Goal: Information Seeking & Learning: Understand process/instructions

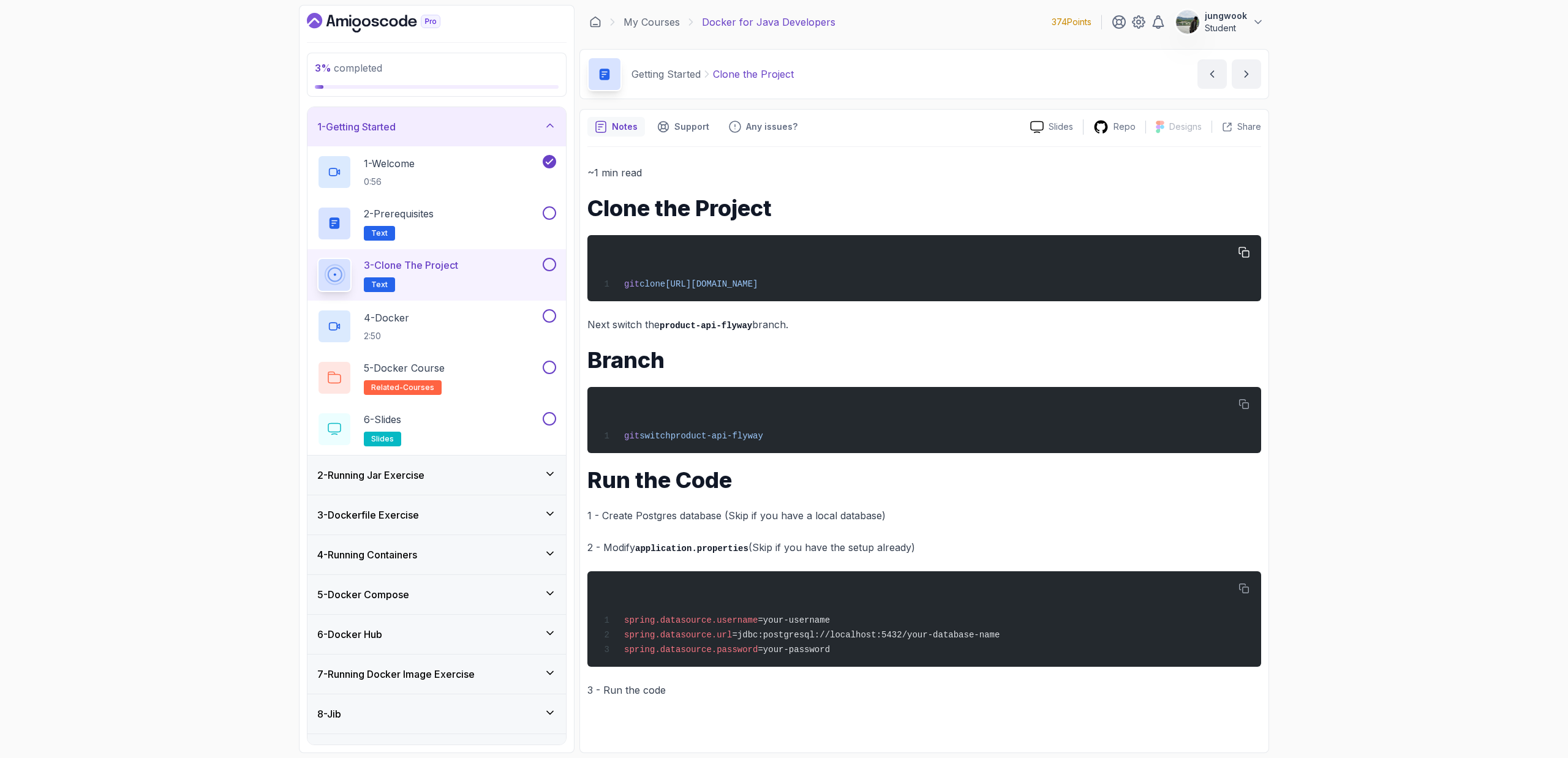
drag, startPoint x: 1012, startPoint y: 285, endPoint x: 1087, endPoint y: 274, distance: 75.8
click at [707, 302] on div "~1 min read Clone the Project git clone [URL][DOMAIN_NAME] Next switch the prod…" at bounding box center [924, 431] width 674 height 534
drag, startPoint x: 1050, startPoint y: 271, endPoint x: 696, endPoint y: 288, distance: 354.4
click at [696, 288] on div "git clone [URL][DOMAIN_NAME]" at bounding box center [924, 268] width 654 height 51
click at [758, 281] on span "[URL][DOMAIN_NAME]" at bounding box center [711, 284] width 92 height 10
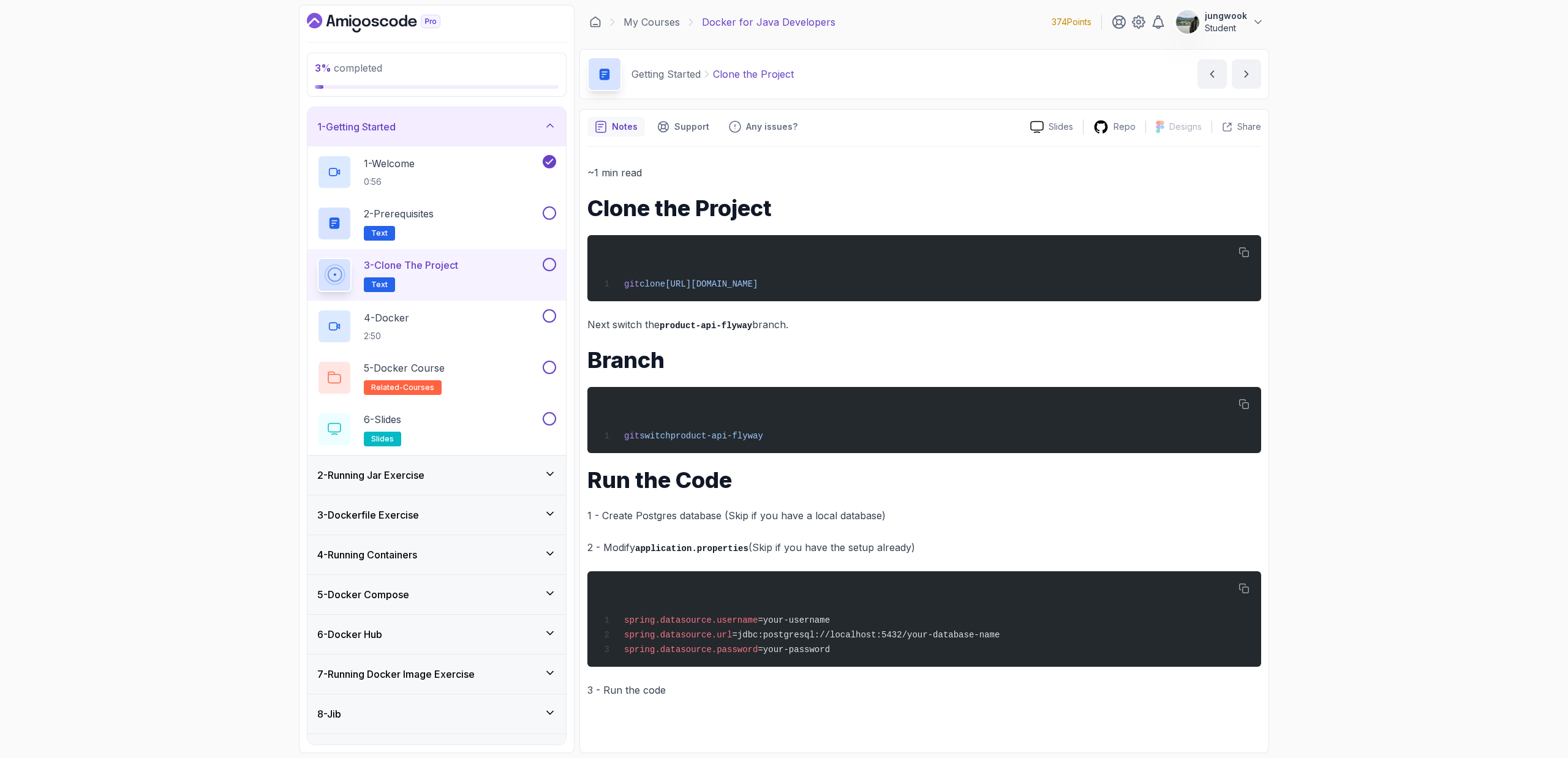
drag, startPoint x: 992, startPoint y: 282, endPoint x: 565, endPoint y: 286, distance: 427.0
click at [565, 286] on div "3 % completed 1 - Getting Started 1 - Welcome 0:56 2 - Prerequisites Text 3 - C…" at bounding box center [784, 379] width 970 height 748
copy div "4 - Docker 2:50 5 - Docker Course related-courses 6 - Slides slides 2 - Running…"
click at [758, 282] on span "[URL][DOMAIN_NAME]" at bounding box center [711, 284] width 92 height 10
drag, startPoint x: 623, startPoint y: 283, endPoint x: 986, endPoint y: 286, distance: 363.0
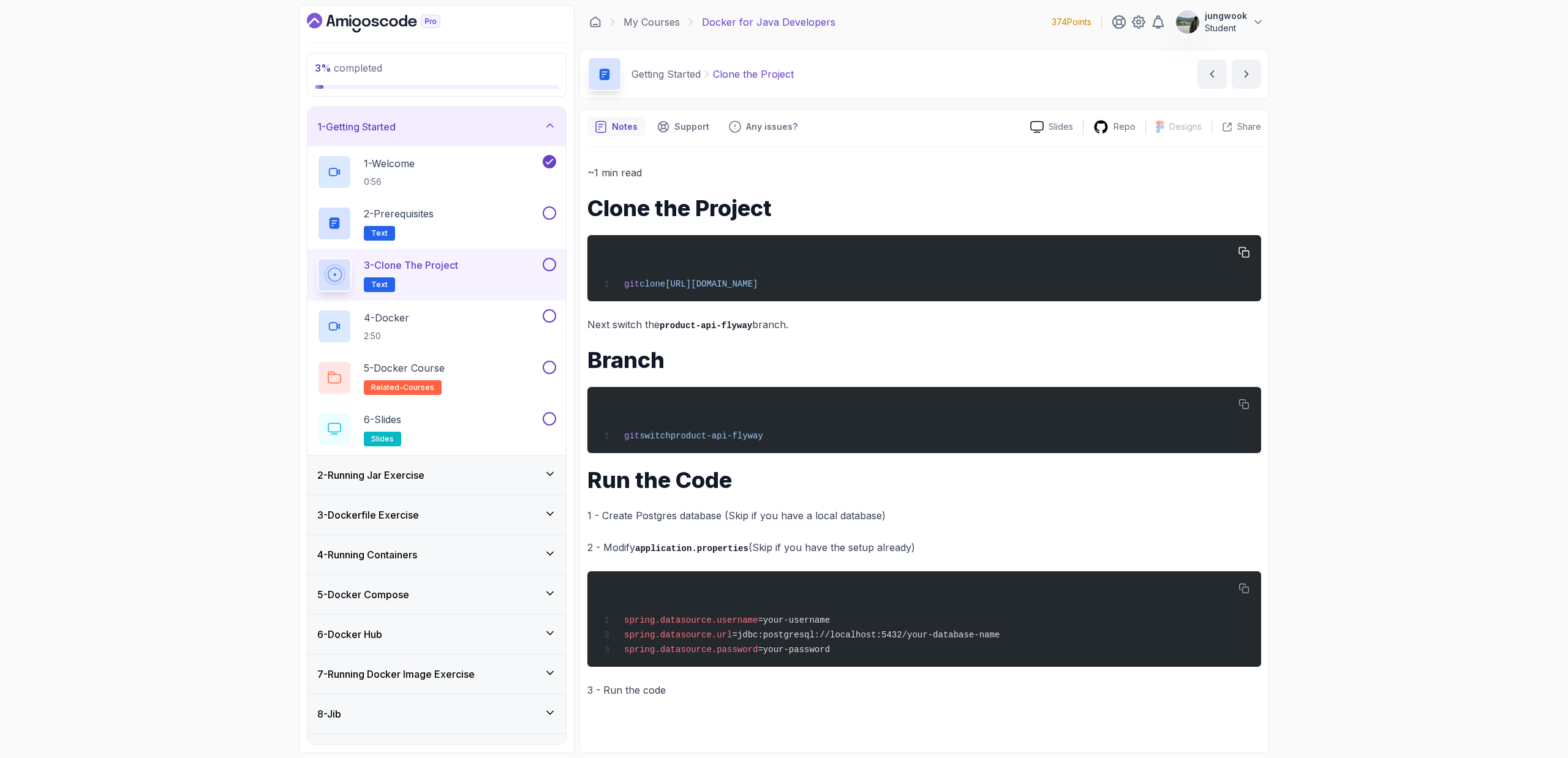
click at [986, 286] on div "git clone [URL][DOMAIN_NAME]" at bounding box center [924, 268] width 654 height 51
copy span "git clone [URL][DOMAIN_NAME]"
drag, startPoint x: 827, startPoint y: 446, endPoint x: 725, endPoint y: 443, distance: 102.0
click at [725, 443] on pre "git switch product-api-flyway" at bounding box center [924, 420] width 674 height 66
click at [736, 439] on span "product-api-flyway" at bounding box center [717, 436] width 92 height 10
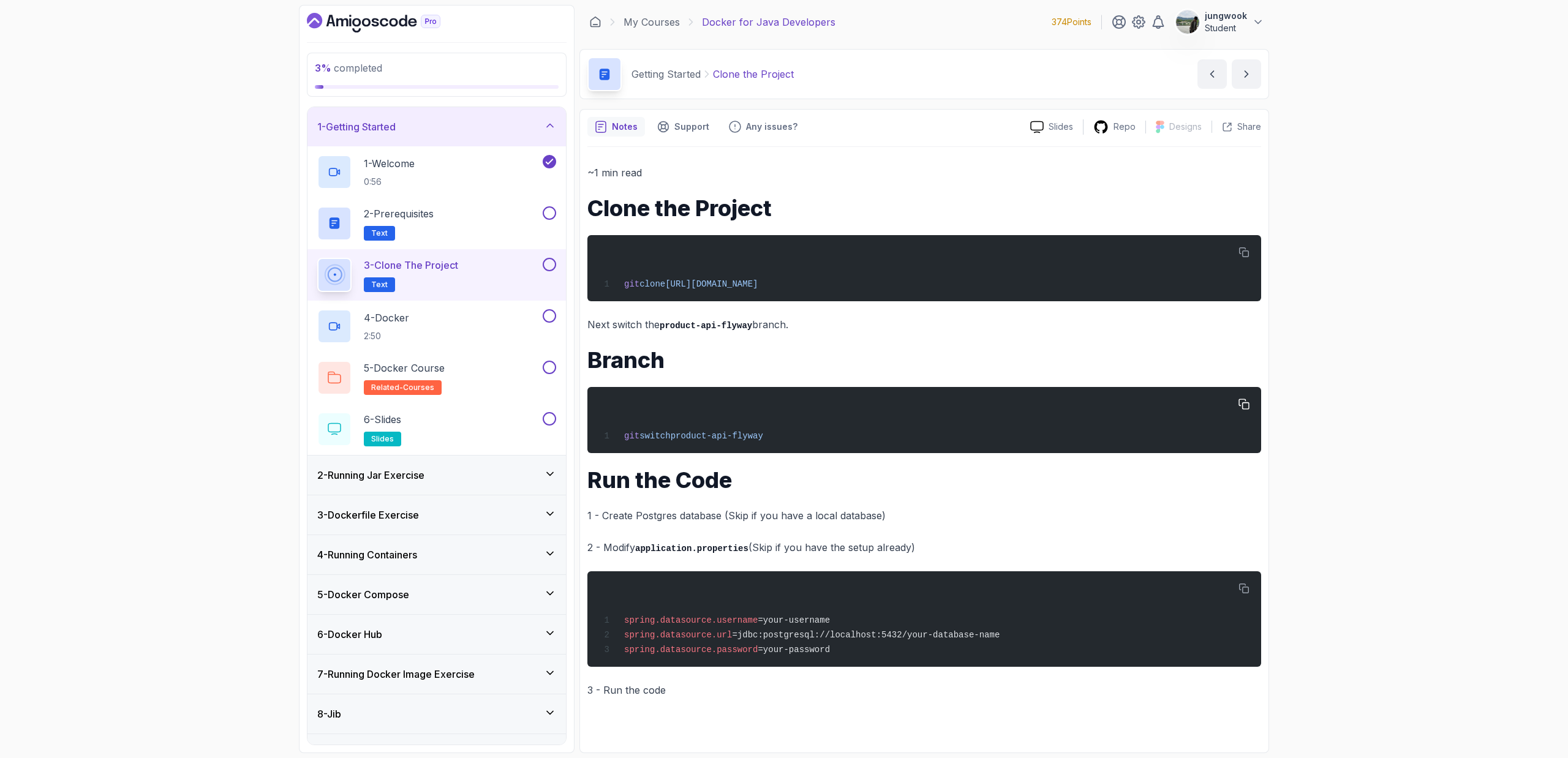
click at [852, 424] on div "git switch product-api-flyway" at bounding box center [924, 420] width 654 height 51
drag, startPoint x: 770, startPoint y: 437, endPoint x: 625, endPoint y: 437, distance: 145.0
click at [625, 437] on div "git switch product-api-flyway" at bounding box center [924, 420] width 654 height 51
click at [625, 437] on span "git" at bounding box center [632, 436] width 15 height 10
drag, startPoint x: 1033, startPoint y: 281, endPoint x: 676, endPoint y: 288, distance: 357.1
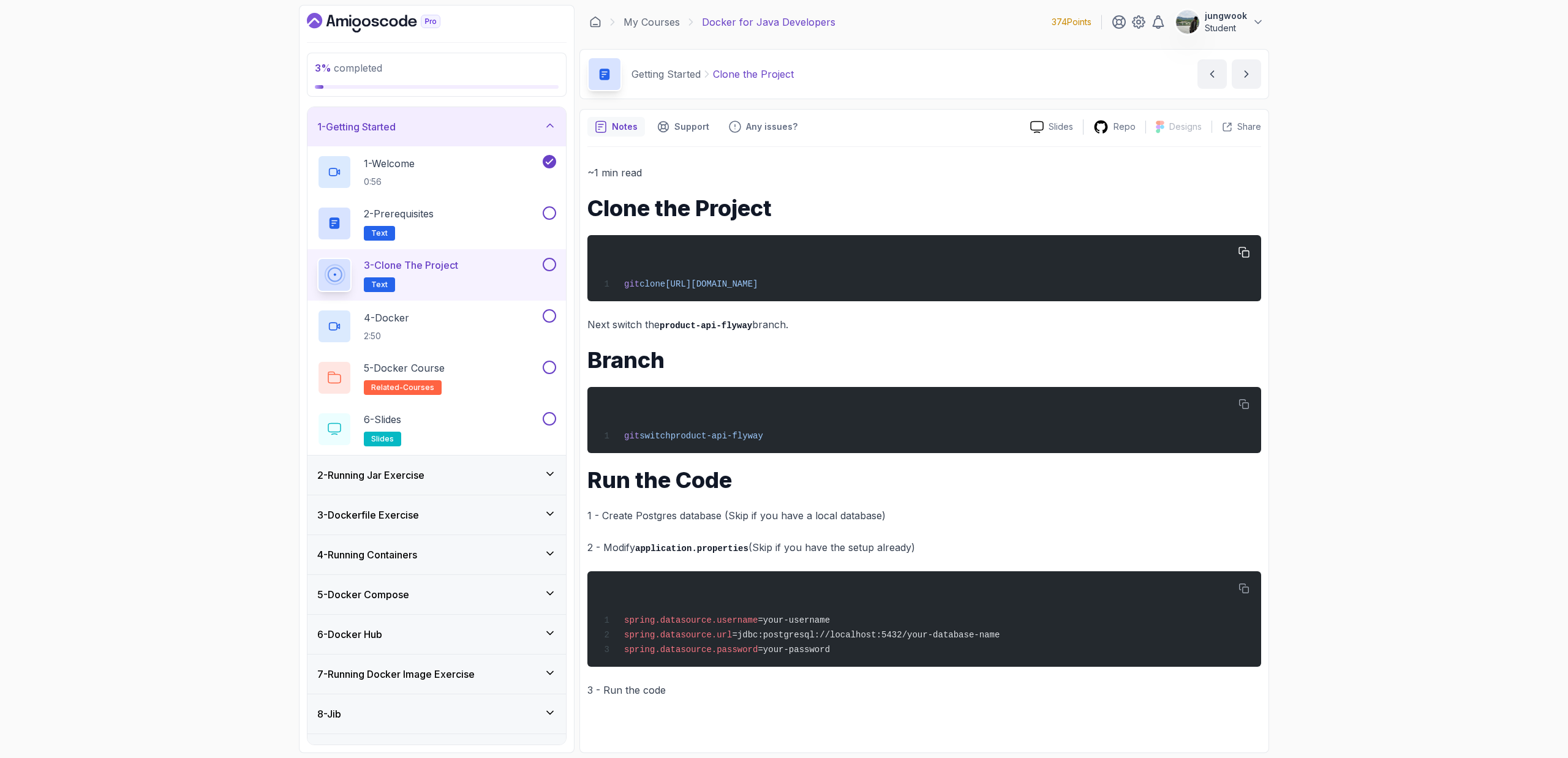
click at [676, 288] on div "git clone [URL][DOMAIN_NAME]" at bounding box center [924, 268] width 654 height 51
copy span "[URL][DOMAIN_NAME]"
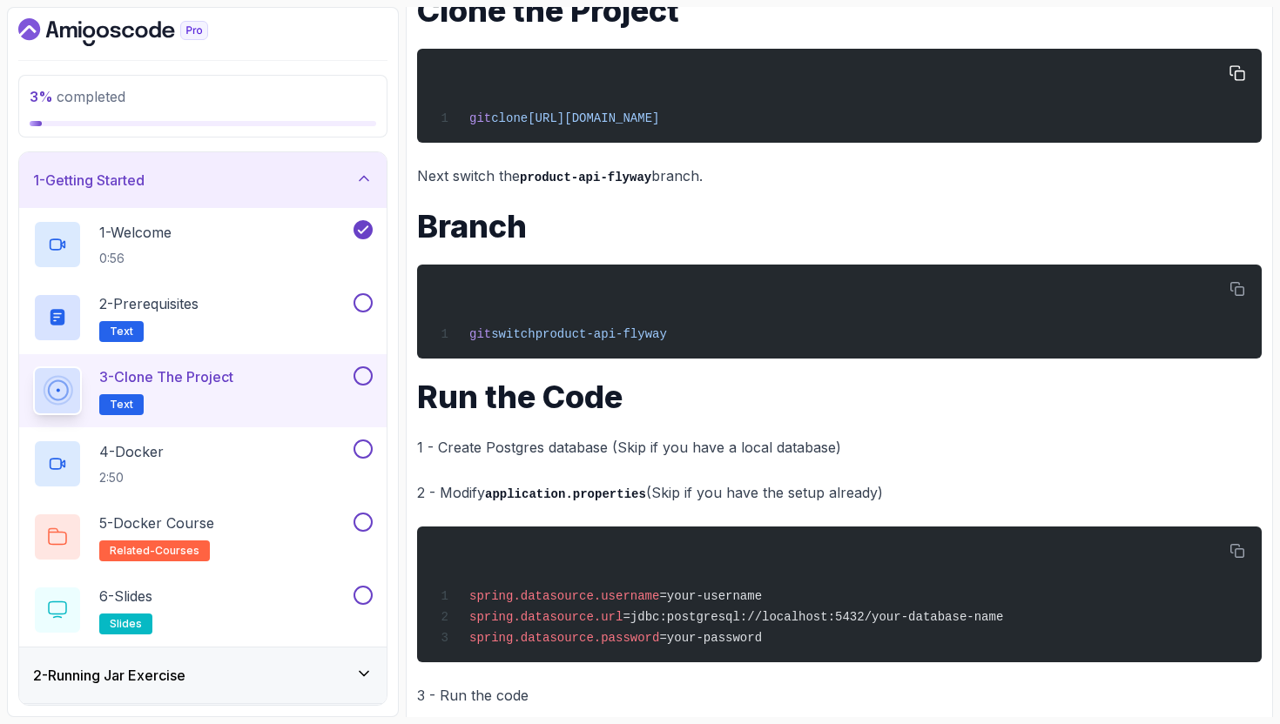
scroll to position [315, 0]
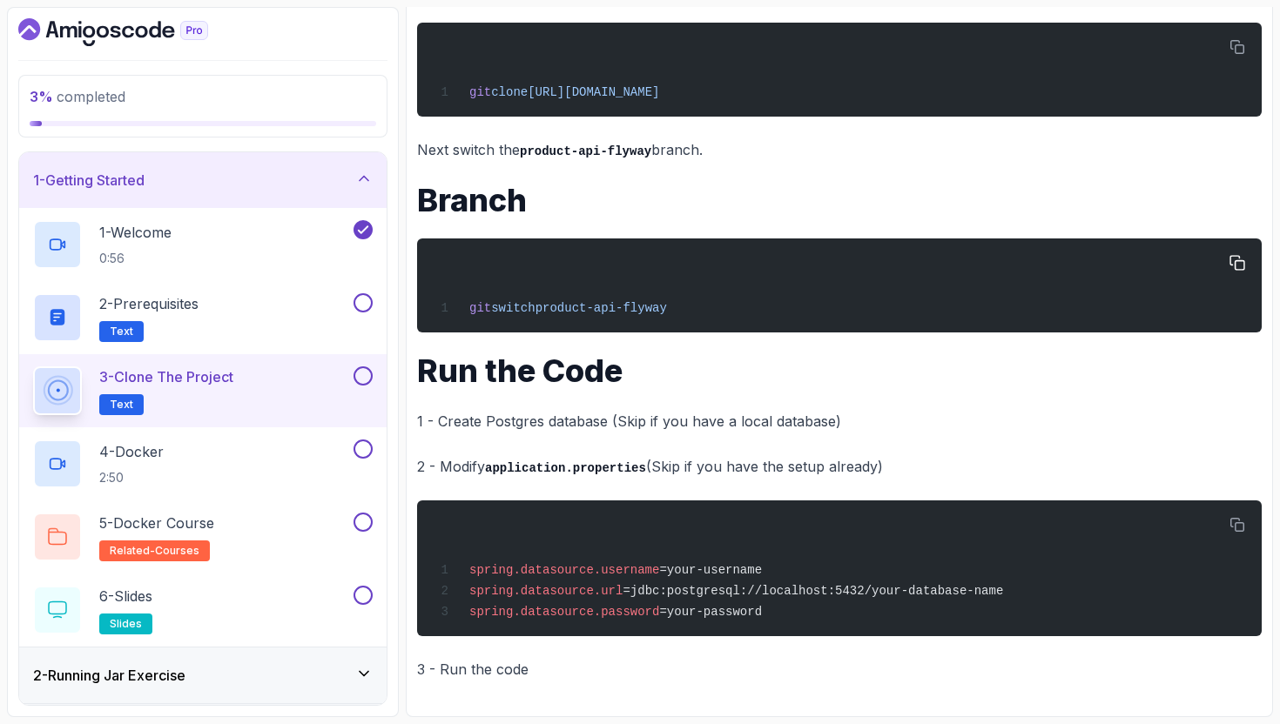
drag, startPoint x: 713, startPoint y: 313, endPoint x: 439, endPoint y: 309, distance: 274.3
click at [439, 309] on div "git switch product-api-flyway" at bounding box center [839, 285] width 817 height 73
copy span "git switch product-api-flyway"
click at [704, 596] on span "=jdbc:postgresql://localhost:5432/your-database-name" at bounding box center [813, 591] width 381 height 14
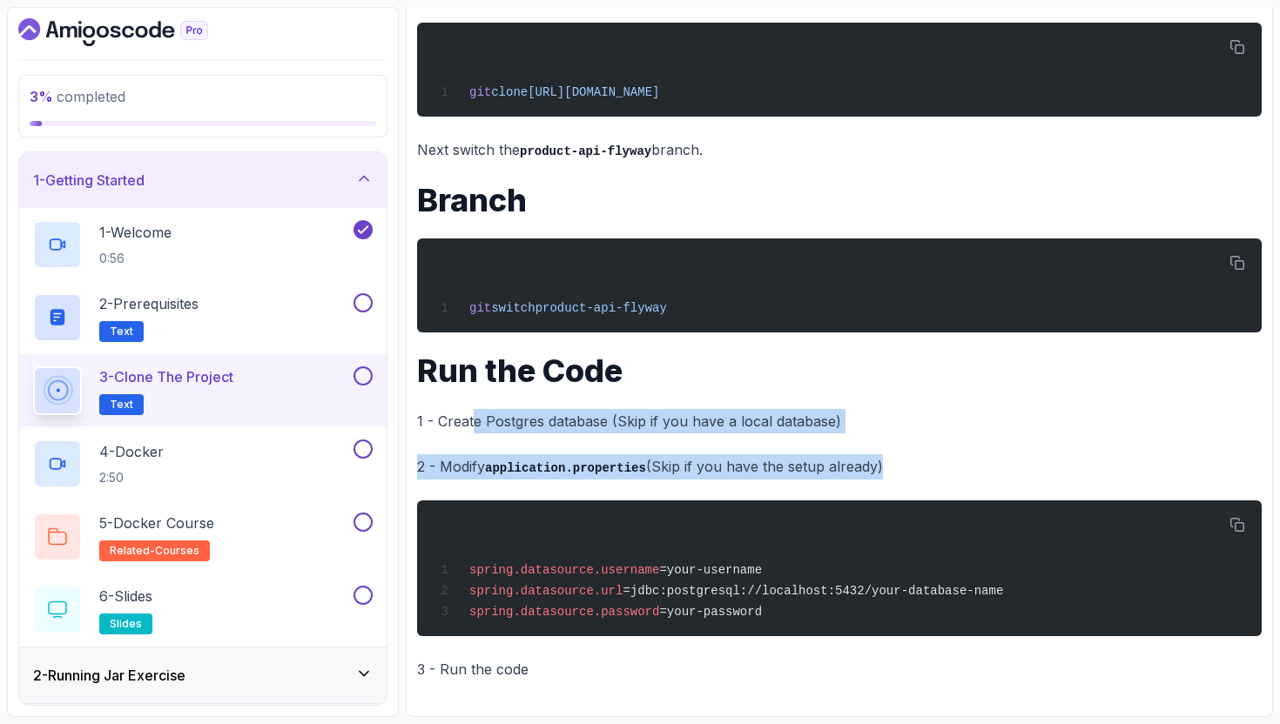
drag, startPoint x: 470, startPoint y: 425, endPoint x: 598, endPoint y: 481, distance: 139.6
click at [598, 481] on div "~1 min read Clone the Project git clone [URL][DOMAIN_NAME] Next switch the prod…" at bounding box center [839, 302] width 845 height 760
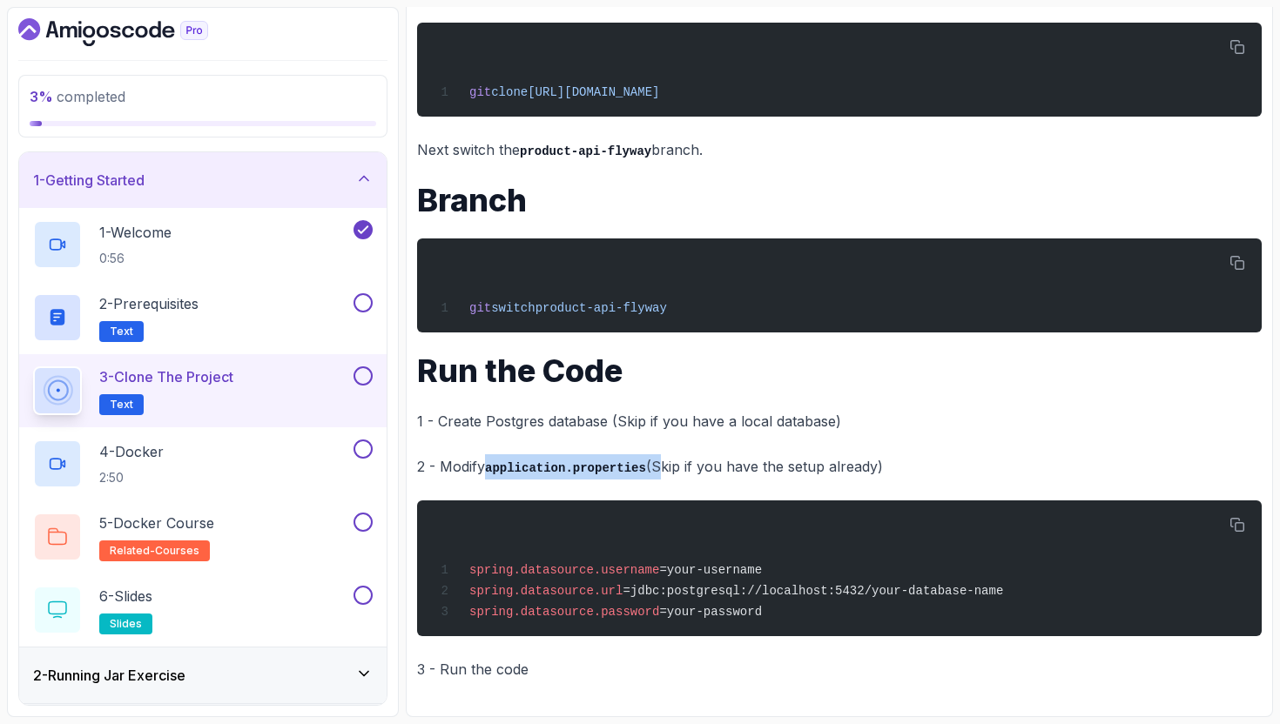
drag, startPoint x: 660, startPoint y: 462, endPoint x: 492, endPoint y: 469, distance: 168.2
click at [492, 469] on p "2 - Modify application.properties (Skip if you have the setup already)" at bounding box center [839, 467] width 845 height 25
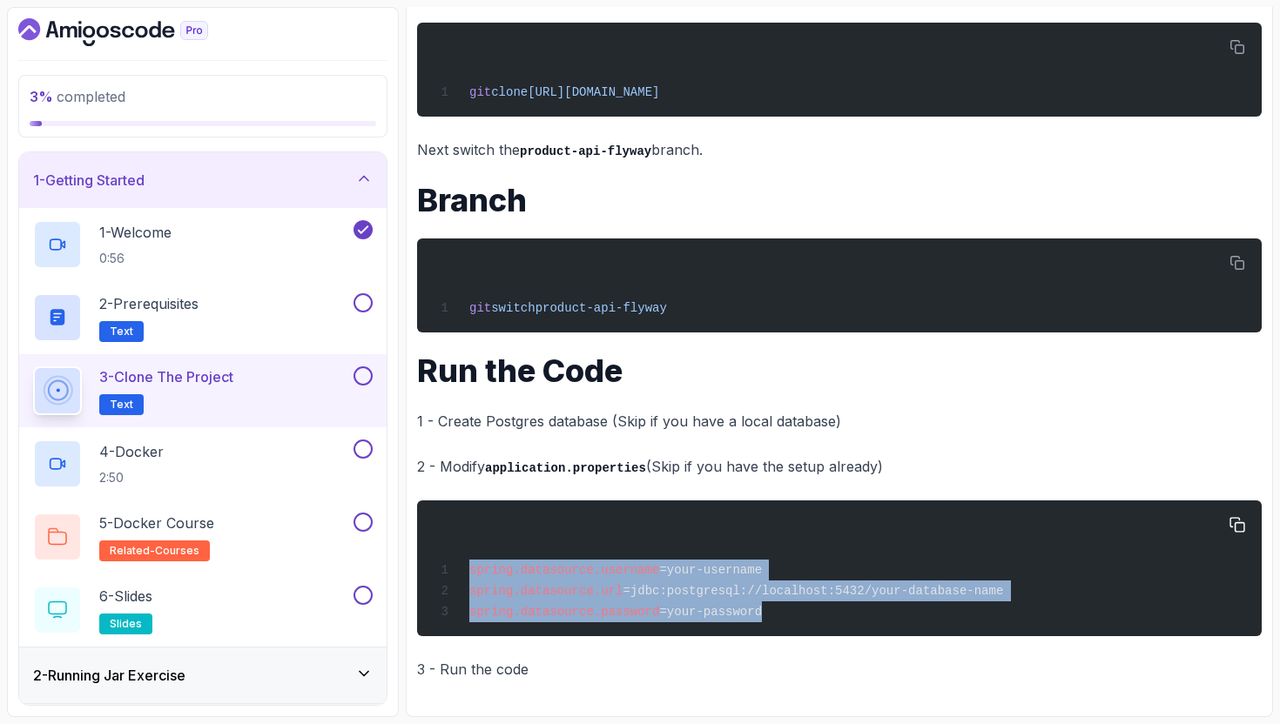
drag, startPoint x: 797, startPoint y: 622, endPoint x: 421, endPoint y: 568, distance: 379.2
click at [421, 568] on pre "spring.datasource.username =your-username spring.datasource.url =jdbc:postgresq…" at bounding box center [839, 569] width 845 height 136
copy code "spring.datasource.username =your-username spring.datasource.url =jdbc:postgresq…"
click at [255, 475] on div "4 - Docker 2:50" at bounding box center [191, 464] width 317 height 49
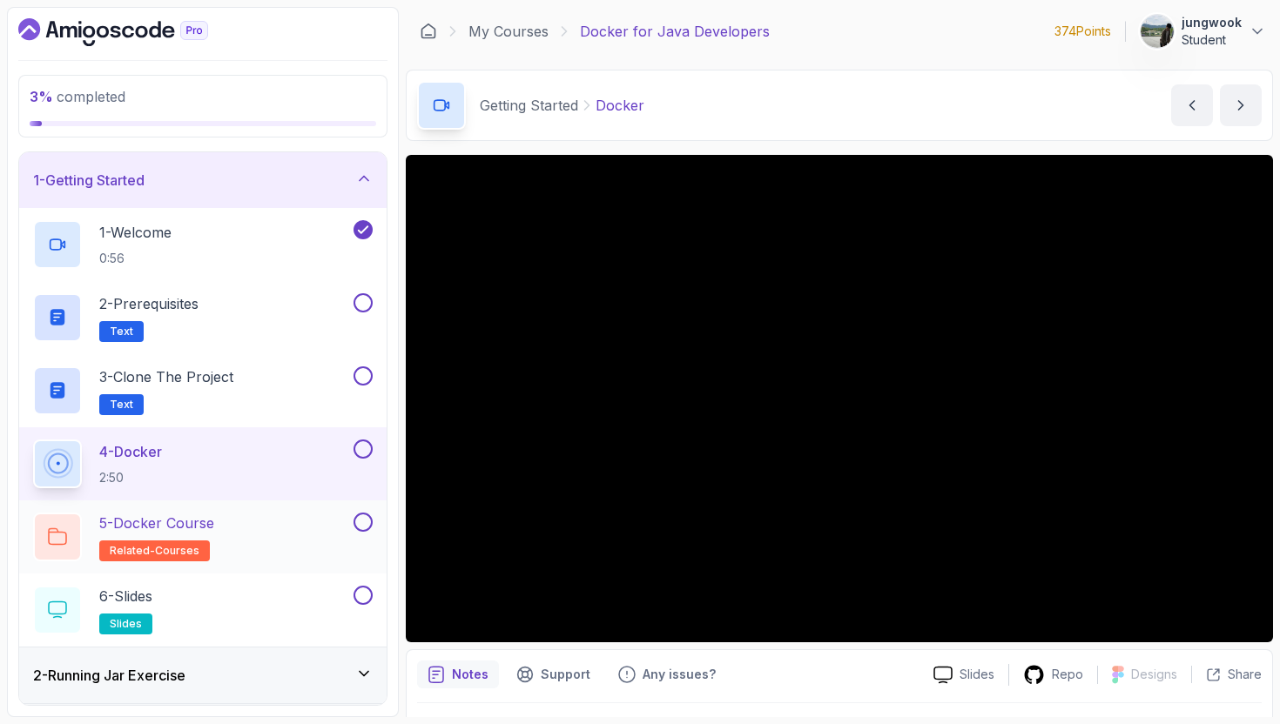
scroll to position [359, 0]
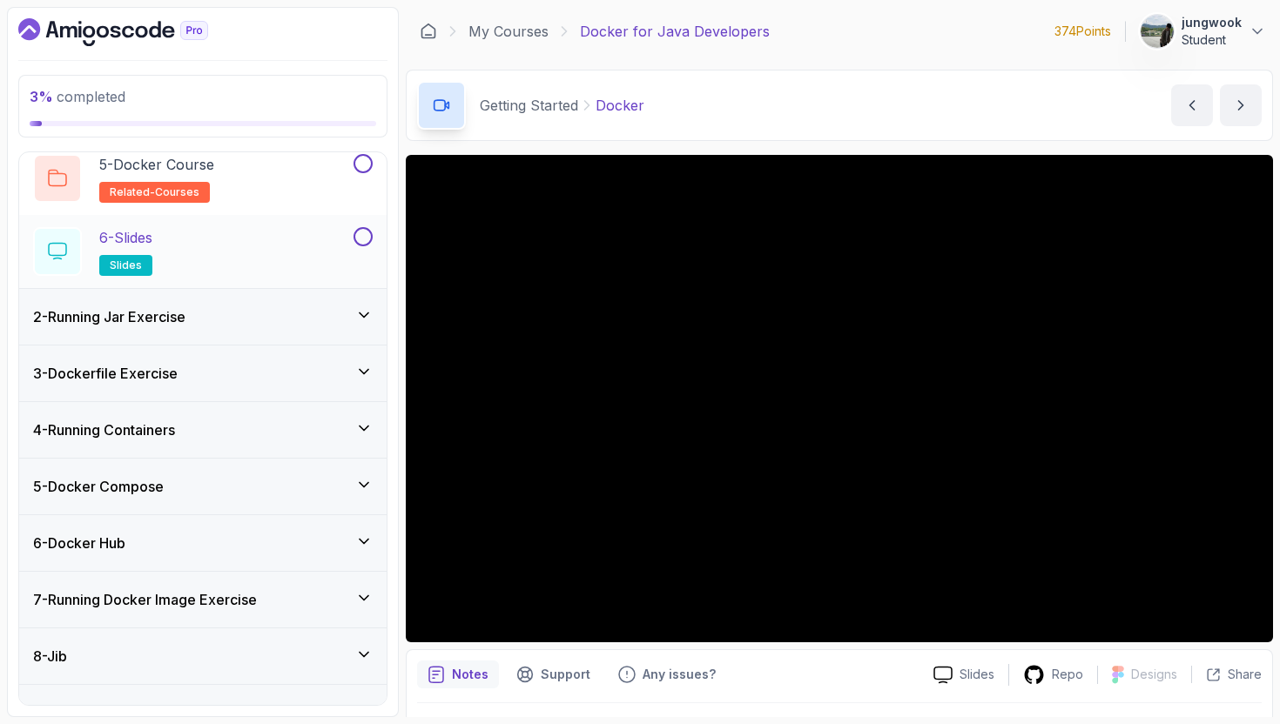
click at [291, 271] on div "6 - Slides slides" at bounding box center [191, 251] width 317 height 49
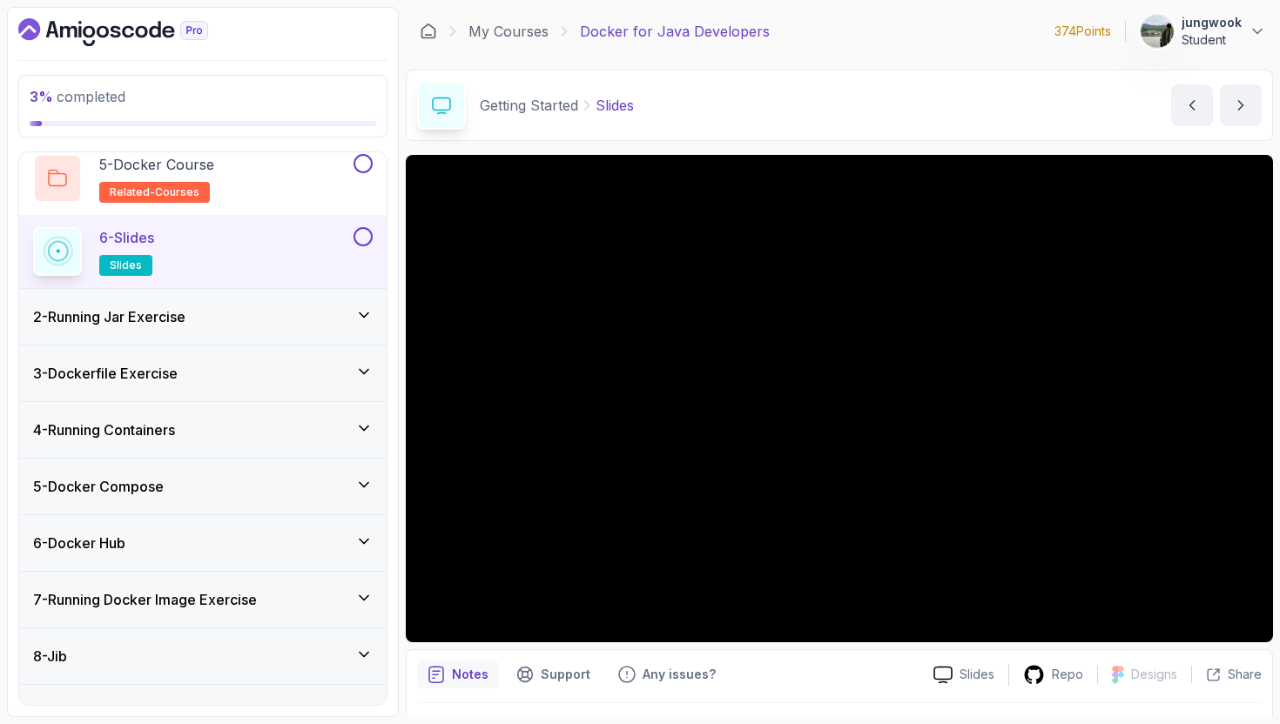
scroll to position [191, 0]
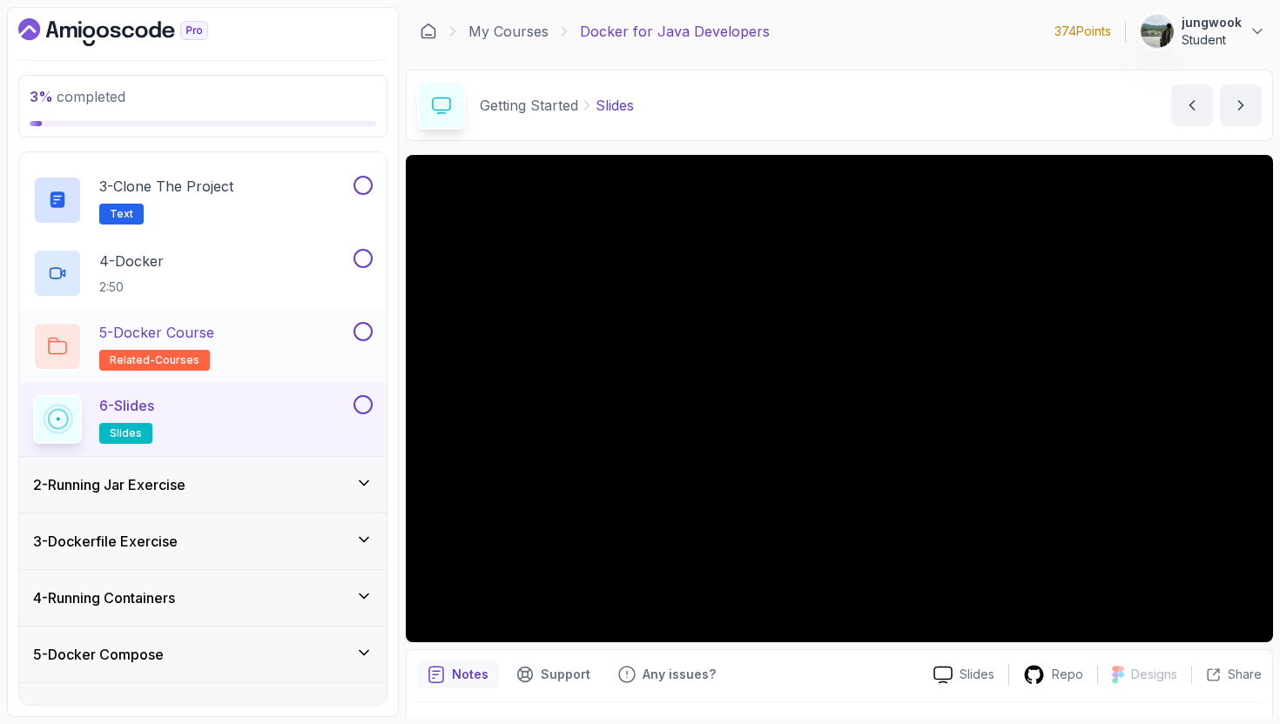
click at [286, 357] on div "5 - Docker Course related-courses" at bounding box center [191, 346] width 317 height 49
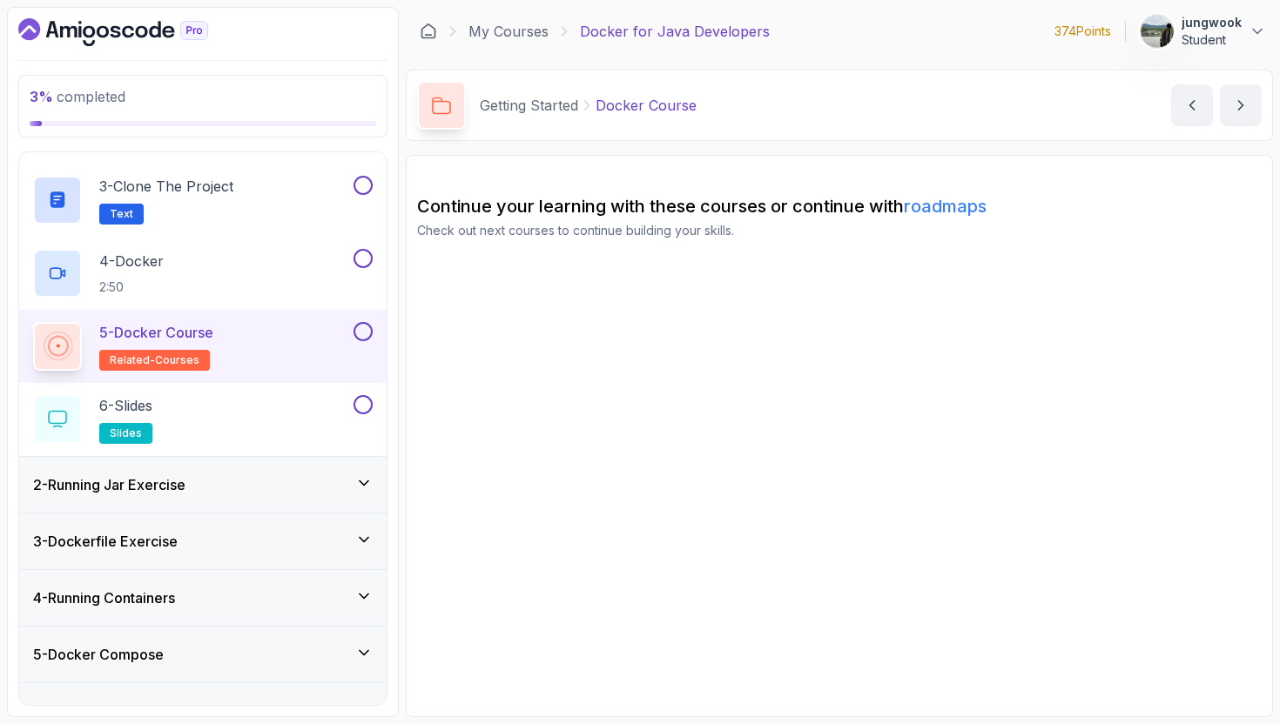
click at [267, 463] on div "2 - Running Jar Exercise" at bounding box center [202, 485] width 367 height 56
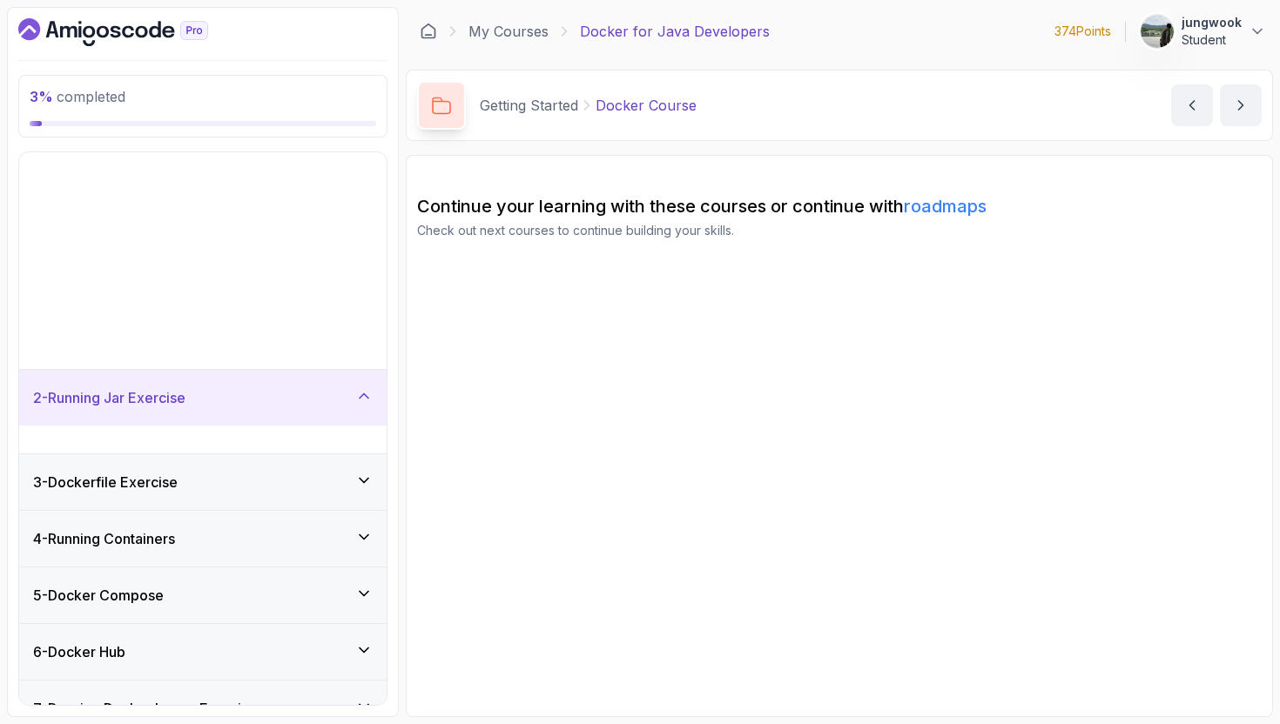
scroll to position [12, 0]
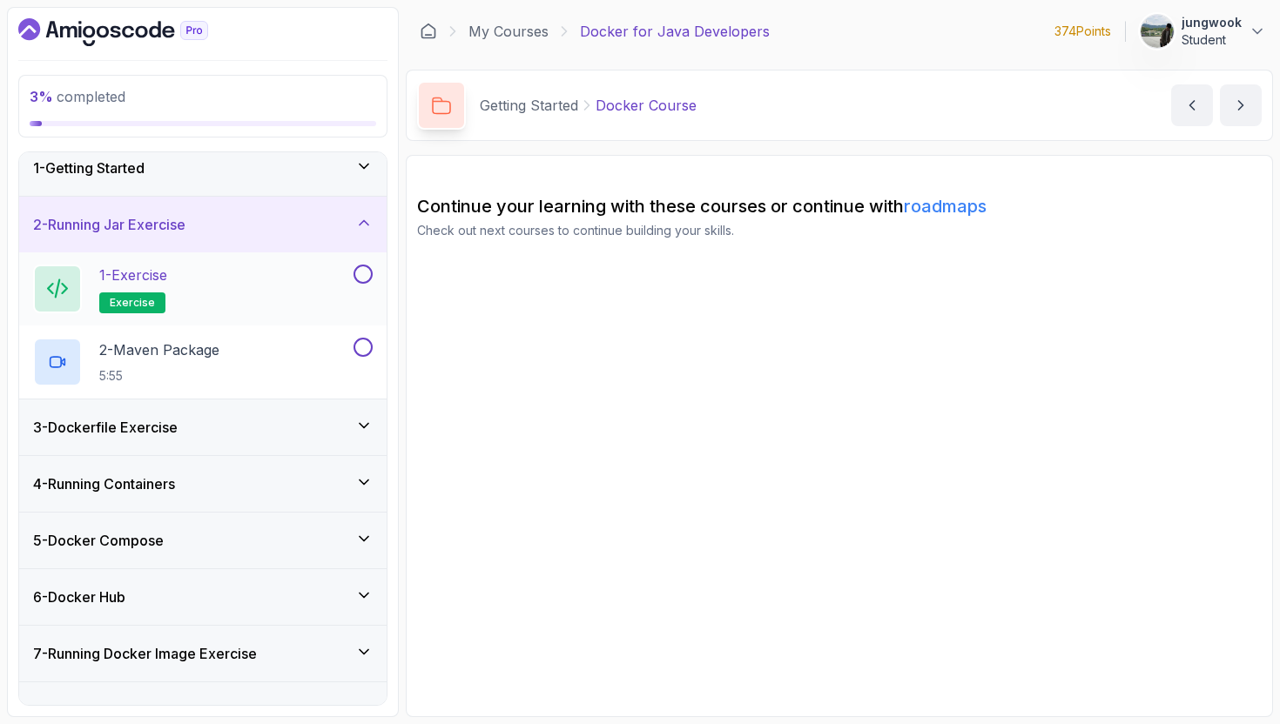
click at [327, 292] on div "1 - Exercise exercise" at bounding box center [191, 289] width 317 height 49
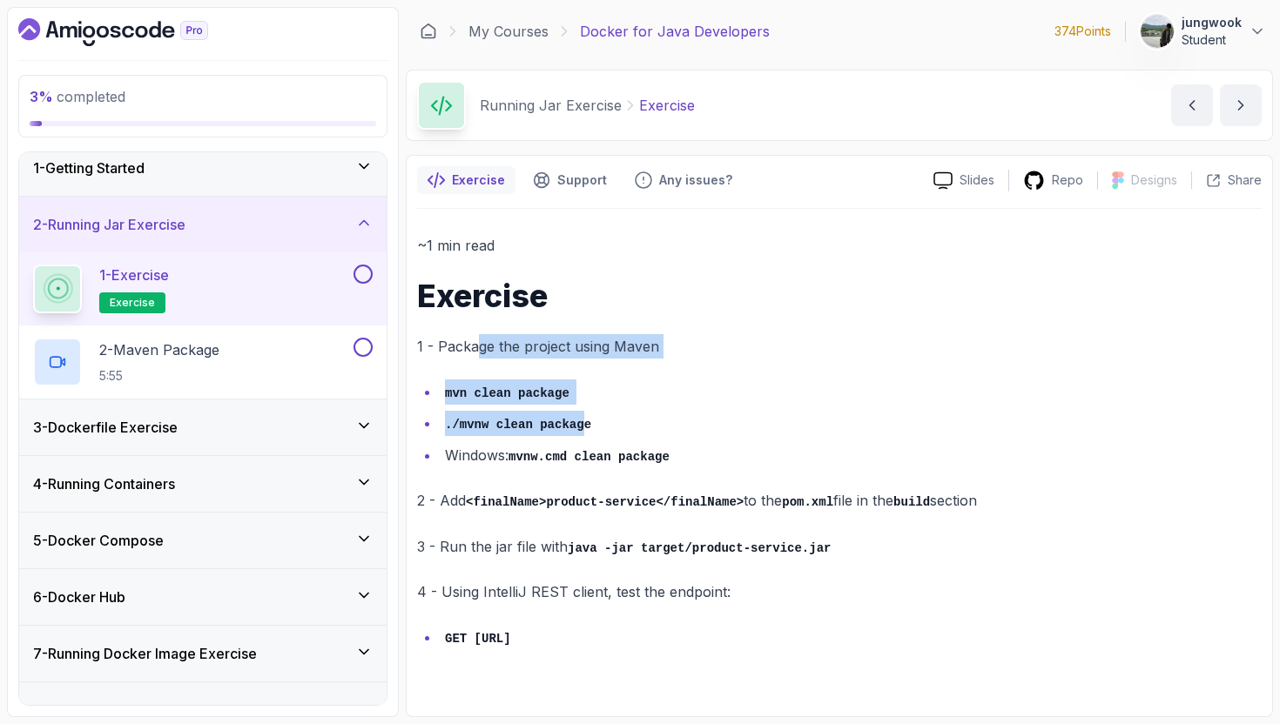
drag, startPoint x: 479, startPoint y: 339, endPoint x: 583, endPoint y: 428, distance: 137.0
click at [583, 428] on div "~1 min read Exercise 1 - Package the project using Maven mvn clean package ./mv…" at bounding box center [839, 441] width 845 height 417
click at [583, 428] on code "./mvnw clean package" at bounding box center [518, 425] width 146 height 14
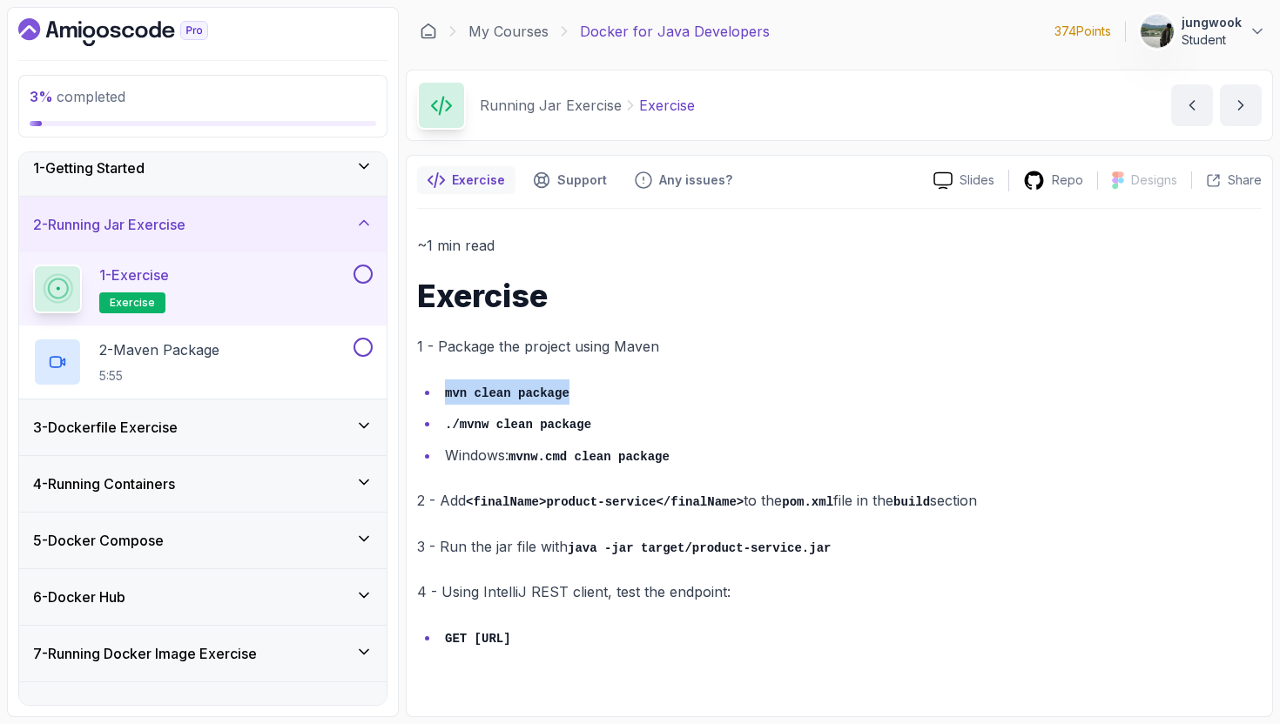
drag, startPoint x: 604, startPoint y: 395, endPoint x: 406, endPoint y: 388, distance: 198.7
click at [406, 388] on div "Exercise Support Any issues? Slides Repo Designs Design not available Share ~1 …" at bounding box center [839, 436] width 867 height 563
drag, startPoint x: 622, startPoint y: 417, endPoint x: 442, endPoint y: 430, distance: 179.9
click at [442, 430] on li "./mvnw clean package" at bounding box center [851, 423] width 822 height 25
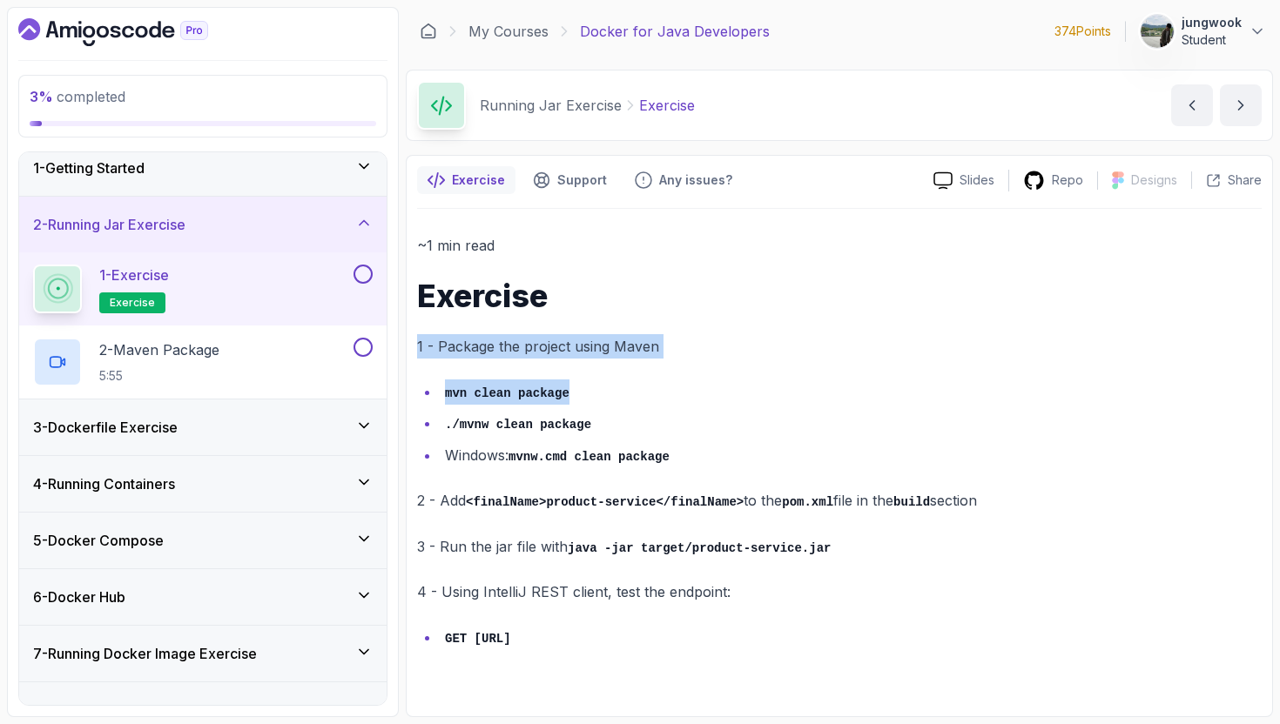
drag, startPoint x: 574, startPoint y: 326, endPoint x: 583, endPoint y: 394, distance: 69.3
click at [583, 394] on div "~1 min read Exercise 1 - Package the project using Maven mvn clean package ./mv…" at bounding box center [839, 441] width 845 height 417
click at [583, 394] on li "mvn clean package" at bounding box center [851, 392] width 822 height 25
drag, startPoint x: 566, startPoint y: 388, endPoint x: 424, endPoint y: 390, distance: 142.0
click at [424, 390] on ul "mvn clean package ./mvnw clean package Windows: mvnw.cmd clean package" at bounding box center [839, 424] width 845 height 89
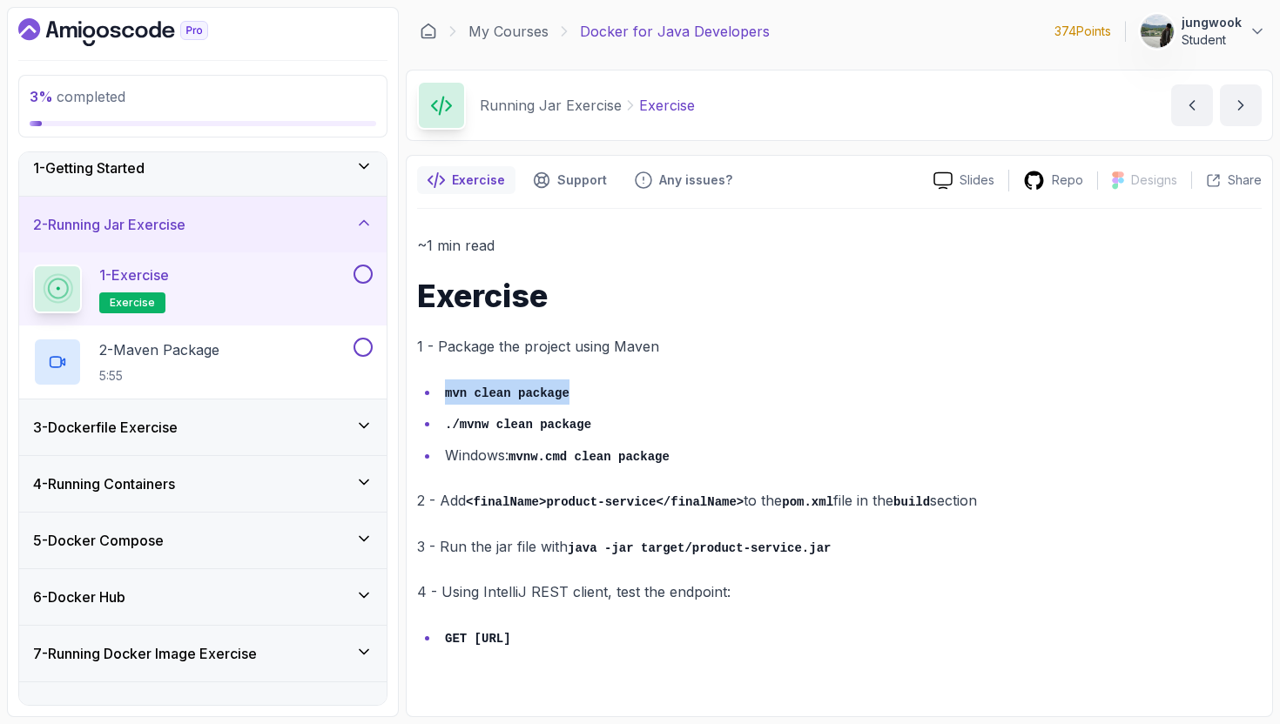
copy code "mvn clean package"
click at [502, 426] on code "./mvnw clean package" at bounding box center [518, 425] width 146 height 14
drag, startPoint x: 462, startPoint y: 429, endPoint x: 711, endPoint y: 435, distance: 250.0
click at [711, 435] on ul "mvn clean package ./mvnw clean package Windows: mvnw.cmd clean package" at bounding box center [839, 424] width 845 height 89
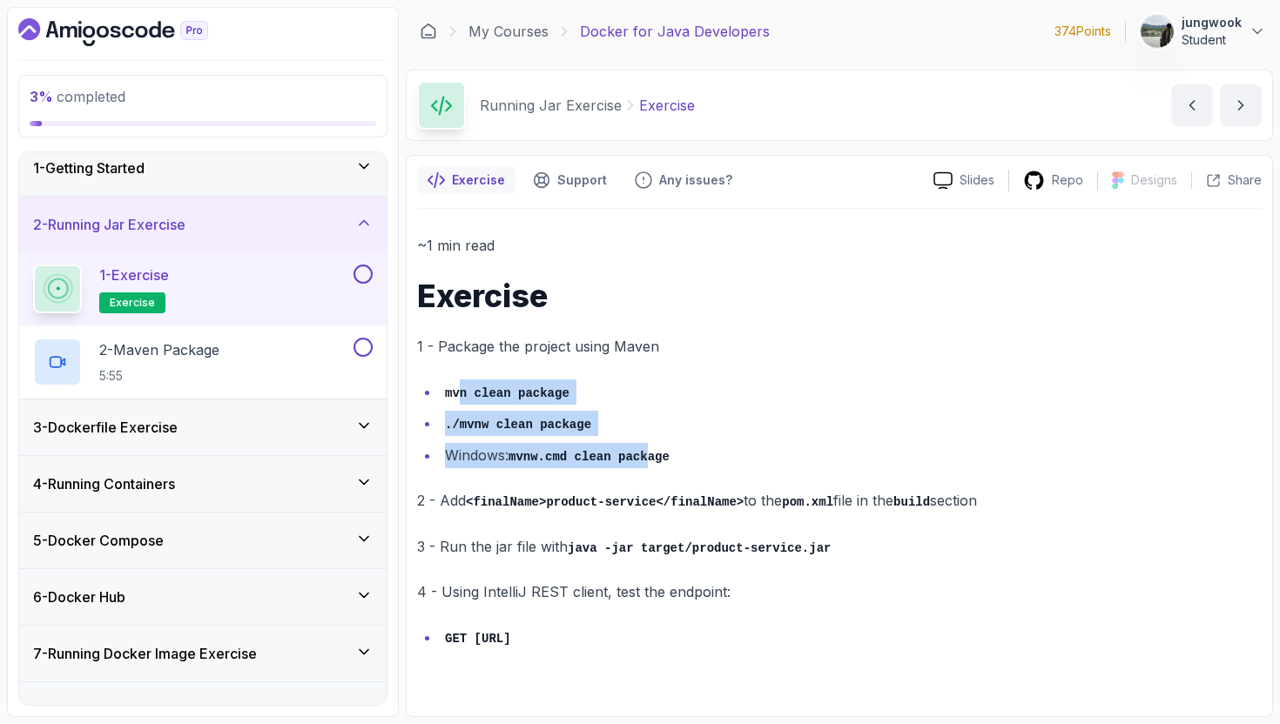
drag, startPoint x: 650, startPoint y: 455, endPoint x: 457, endPoint y: 390, distance: 202.9
click at [457, 390] on ul "mvn clean package ./mvnw clean package Windows: mvnw.cmd clean package" at bounding box center [839, 424] width 845 height 89
click at [457, 390] on code "mvn clean package" at bounding box center [507, 394] width 125 height 14
drag, startPoint x: 455, startPoint y: 394, endPoint x: 475, endPoint y: 418, distance: 30.3
click at [475, 418] on ul "mvn clean package ./mvnw clean package Windows: mvnw.cmd clean package" at bounding box center [839, 424] width 845 height 89
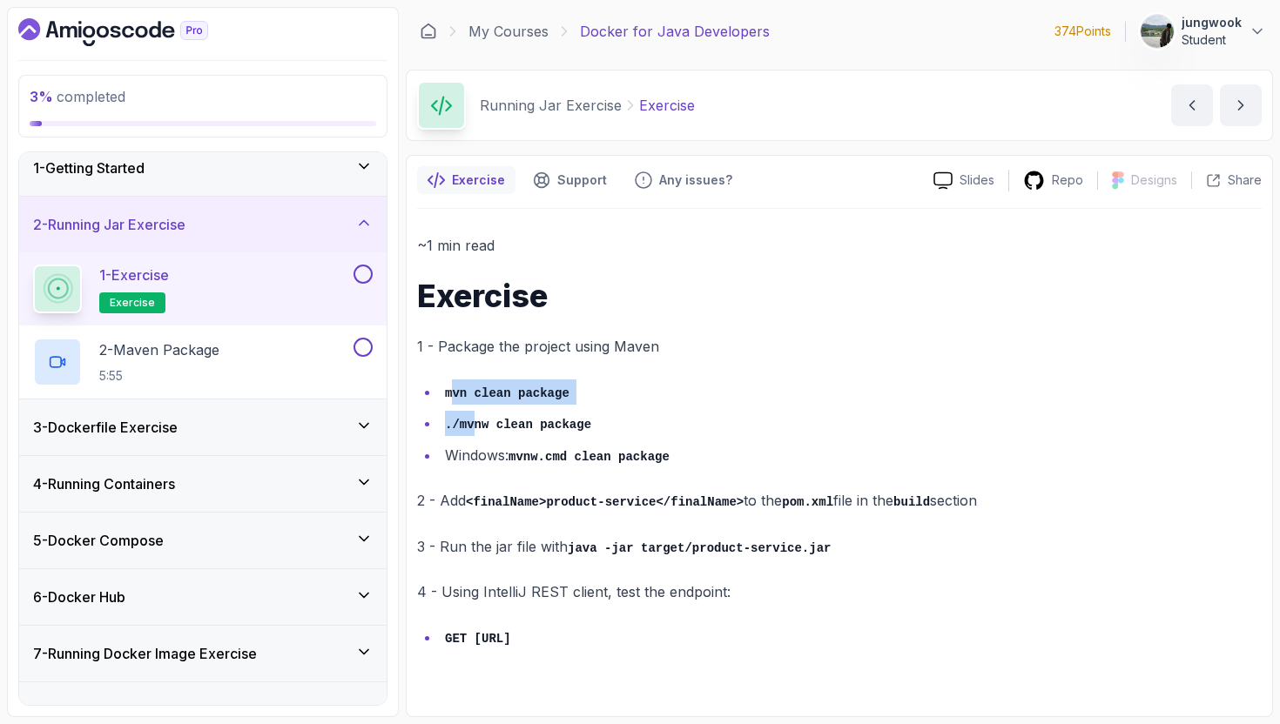
click at [475, 418] on code "./mvnw clean package" at bounding box center [518, 425] width 146 height 14
drag, startPoint x: 497, startPoint y: 418, endPoint x: 459, endPoint y: 437, distance: 42.8
click at [459, 437] on ul "mvn clean package ./mvnw clean package Windows: mvnw.cmd clean package" at bounding box center [839, 424] width 845 height 89
drag, startPoint x: 588, startPoint y: 396, endPoint x: 438, endPoint y: 399, distance: 149.8
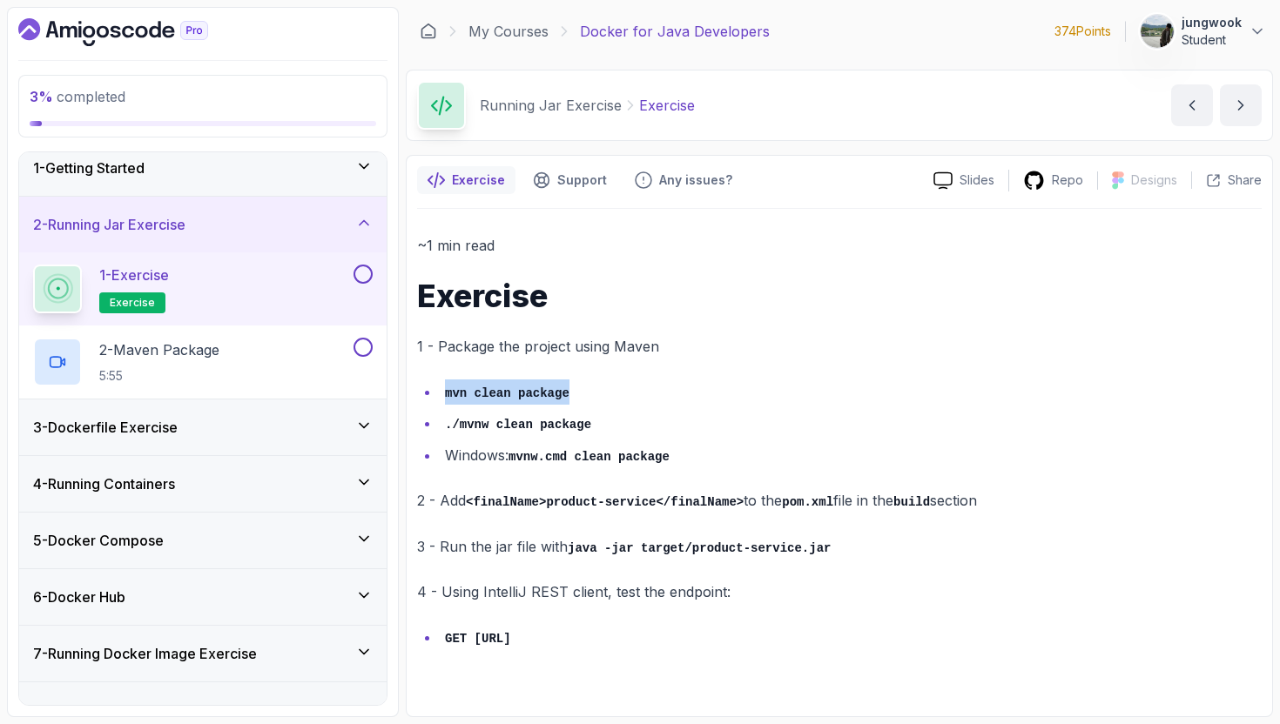
click at [438, 399] on ul "mvn clean package ./mvnw clean package Windows: mvnw.cmd clean package" at bounding box center [839, 424] width 845 height 89
copy code "mvn clean package"
click at [615, 414] on ul "mvn clean package ./mvnw clean package Windows: mvnw.cmd clean package" at bounding box center [839, 424] width 845 height 89
copy code "./mvnw clean package"
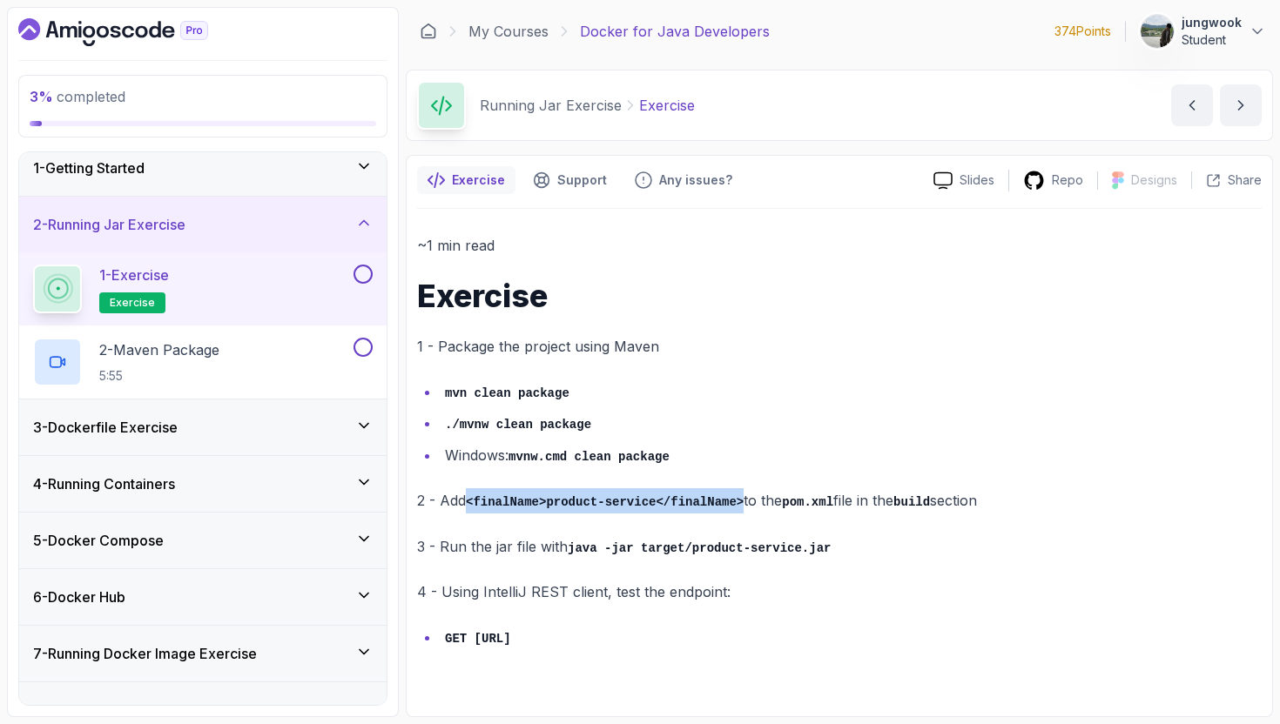
drag, startPoint x: 470, startPoint y: 498, endPoint x: 747, endPoint y: 493, distance: 277.0
click at [744, 495] on code "<finalName>product-service</finalName>" at bounding box center [605, 502] width 278 height 14
copy code "<finalName>product-service</finalName>"
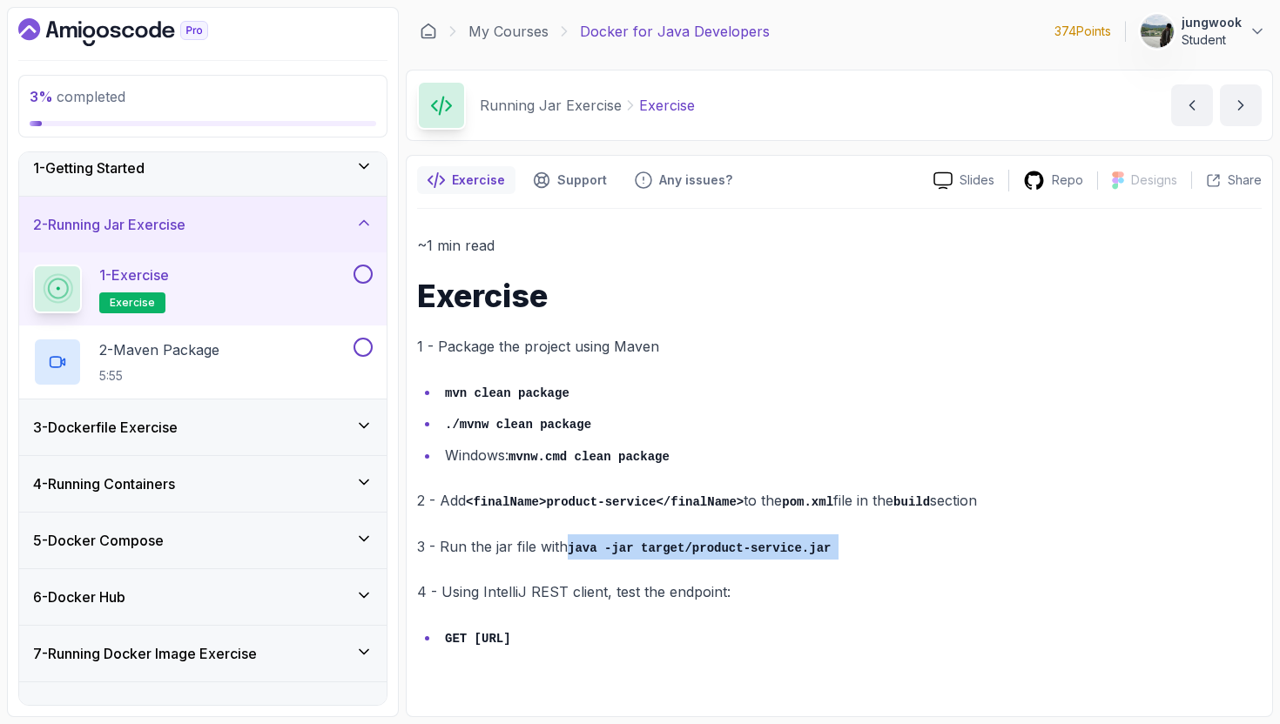
drag, startPoint x: 851, startPoint y: 560, endPoint x: 569, endPoint y: 544, distance: 281.7
click at [569, 544] on div "~1 min read Exercise 1 - Package the project using Maven mvn clean package ./mv…" at bounding box center [839, 441] width 845 height 417
click at [624, 542] on code "java -jar target/product-service.jar" at bounding box center [699, 549] width 263 height 14
drag, startPoint x: 572, startPoint y: 543, endPoint x: 699, endPoint y: 554, distance: 127.6
click at [699, 554] on p "3 - Run the jar file with java -jar target/product-service.jar" at bounding box center [839, 547] width 845 height 25
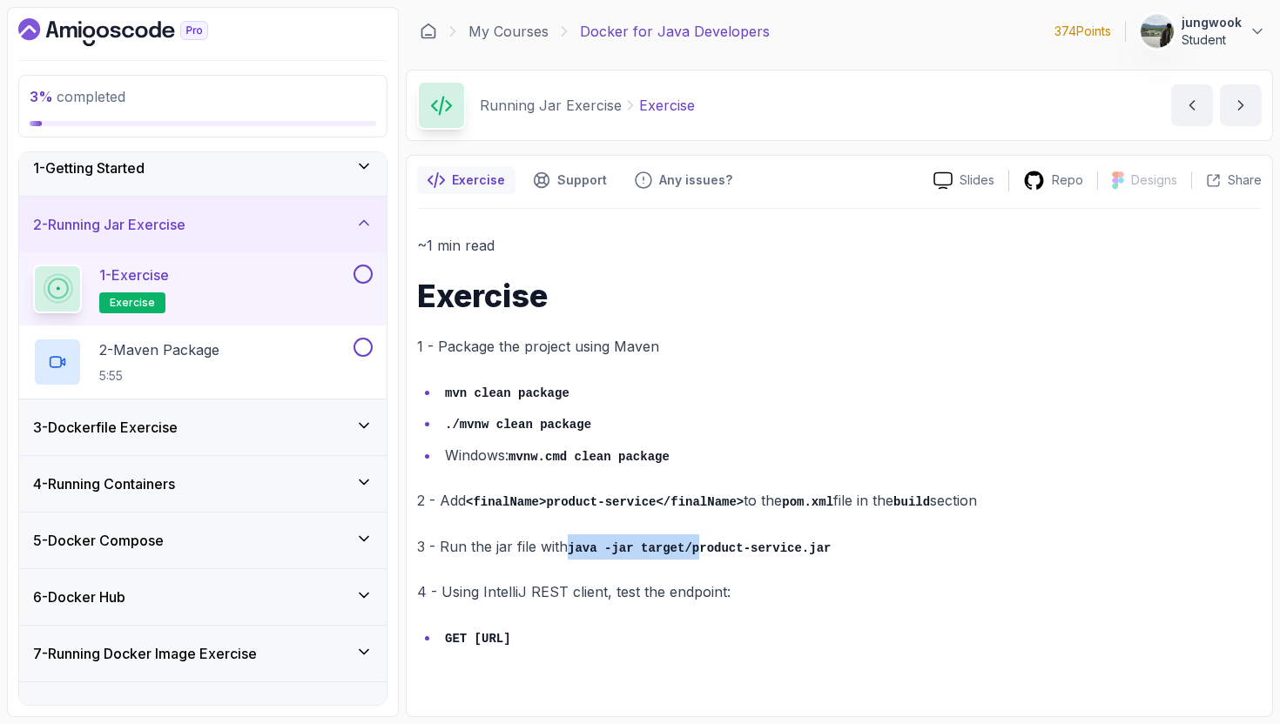
click at [699, 554] on p "3 - Run the jar file with java -jar target/product-service.jar" at bounding box center [839, 547] width 845 height 25
drag, startPoint x: 860, startPoint y: 545, endPoint x: 569, endPoint y: 552, distance: 290.9
click at [569, 552] on p "3 - Run the jar file with java -jar target/product-service.jar" at bounding box center [839, 547] width 845 height 25
click at [694, 542] on code "java -jar target/product-service.jar" at bounding box center [699, 549] width 263 height 14
drag, startPoint x: 898, startPoint y: 546, endPoint x: 569, endPoint y: 552, distance: 329.2
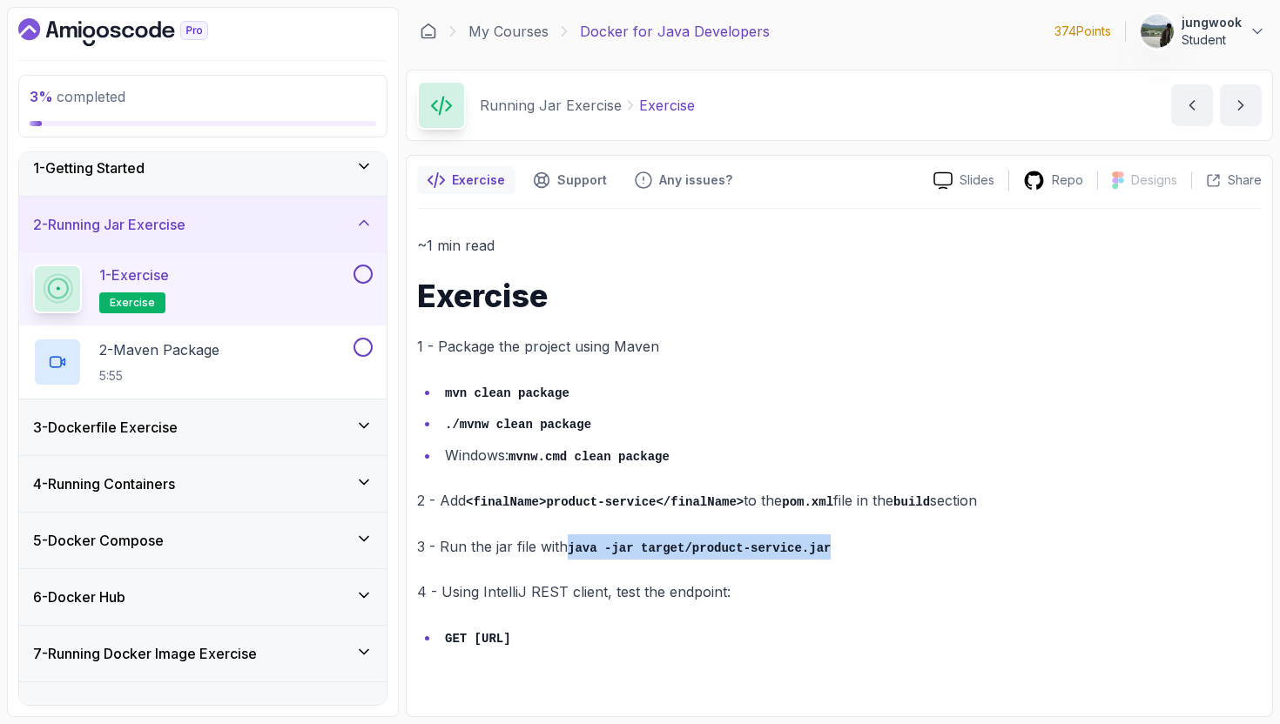
click at [569, 552] on p "3 - Run the jar file with java -jar target/product-service.jar" at bounding box center [839, 547] width 845 height 25
copy code "java -jar target/product-service.jar"
click at [511, 639] on code "GET [URL]" at bounding box center [478, 639] width 66 height 14
drag, startPoint x: 731, startPoint y: 630, endPoint x: 398, endPoint y: 640, distance: 333.7
click at [398, 640] on div "3 % completed 1 - Getting Started 2 - Running Jar Exercise 1 - Exercise exercis…" at bounding box center [640, 362] width 1266 height 711
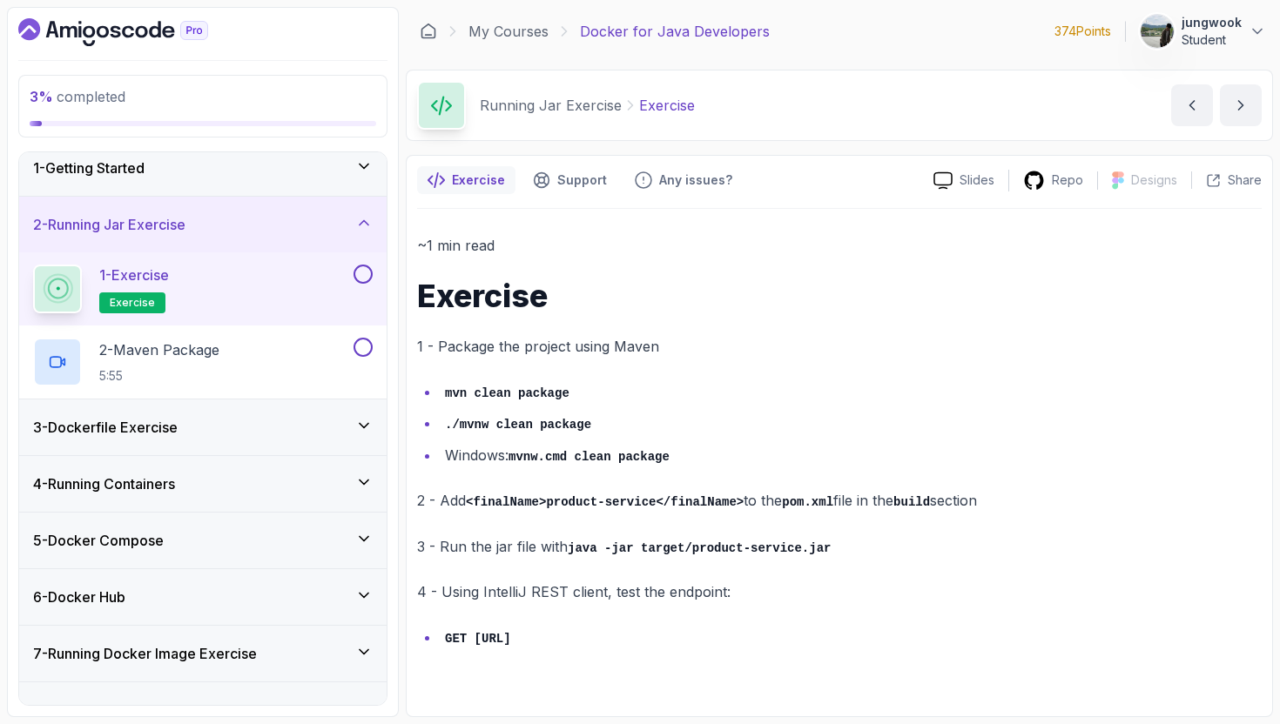
drag, startPoint x: 552, startPoint y: 637, endPoint x: 568, endPoint y: 637, distance: 15.7
click at [511, 637] on code "GET [URL]" at bounding box center [478, 639] width 66 height 14
drag, startPoint x: 705, startPoint y: 637, endPoint x: 523, endPoint y: 632, distance: 182.1
click at [511, 632] on code "GET [URL]" at bounding box center [478, 639] width 66 height 14
drag, startPoint x: 846, startPoint y: 637, endPoint x: 442, endPoint y: 642, distance: 403.2
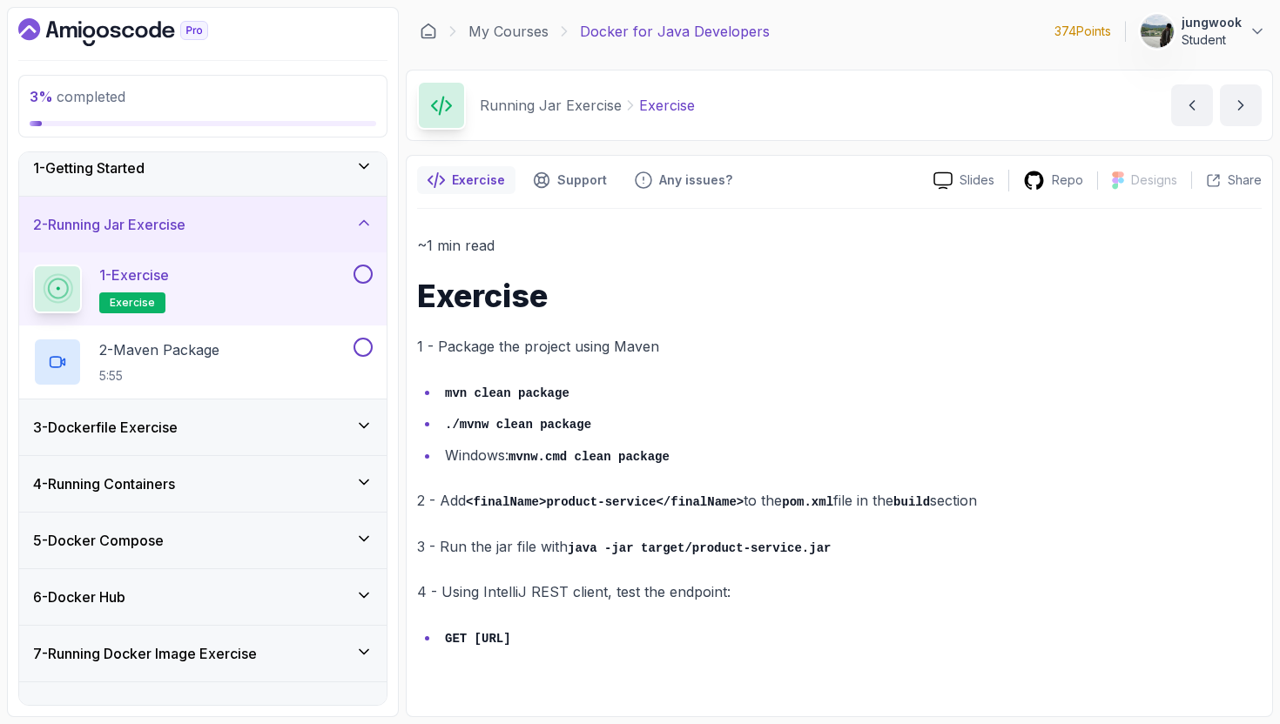
click at [442, 642] on li "GET [URL]" at bounding box center [851, 637] width 822 height 25
click at [511, 637] on code "GET [URL]" at bounding box center [478, 639] width 66 height 14
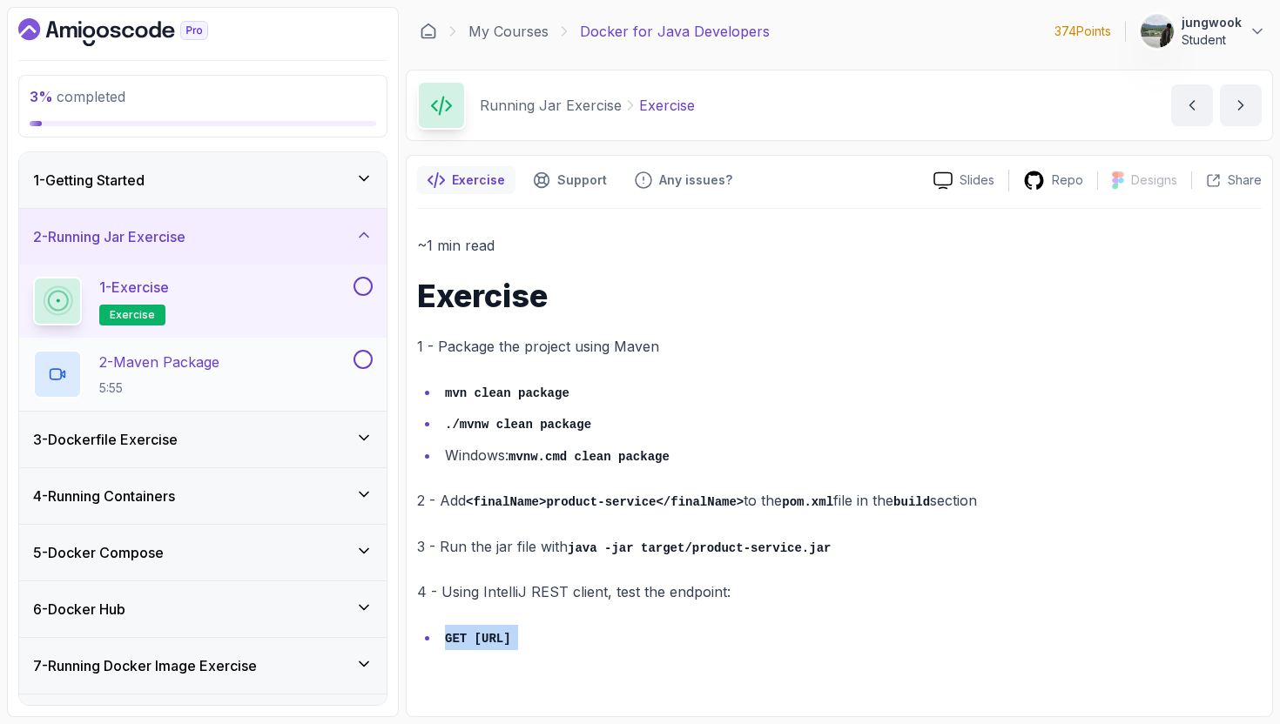
click at [234, 383] on div "2 - Maven Package 5:55" at bounding box center [191, 374] width 317 height 49
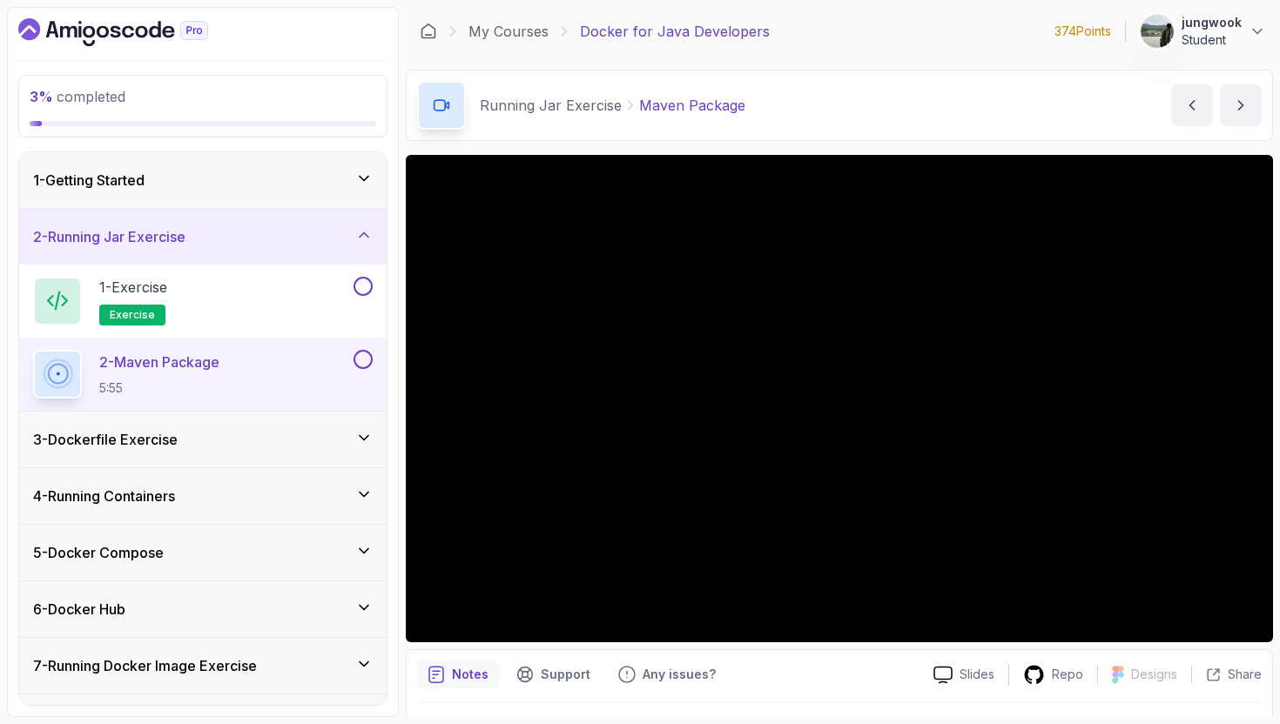
click at [154, 430] on h3 "3 - Dockerfile Exercise" at bounding box center [105, 439] width 145 height 21
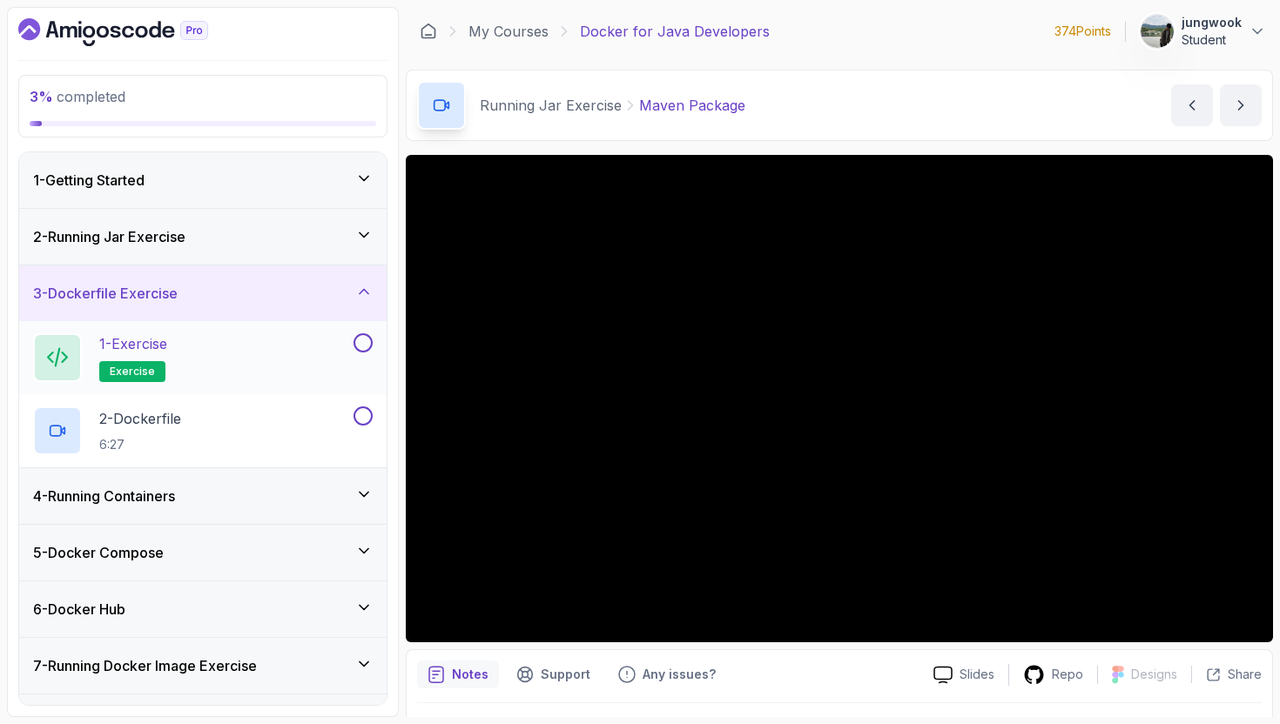
click at [192, 373] on div "1 - Exercise exercise" at bounding box center [191, 358] width 317 height 49
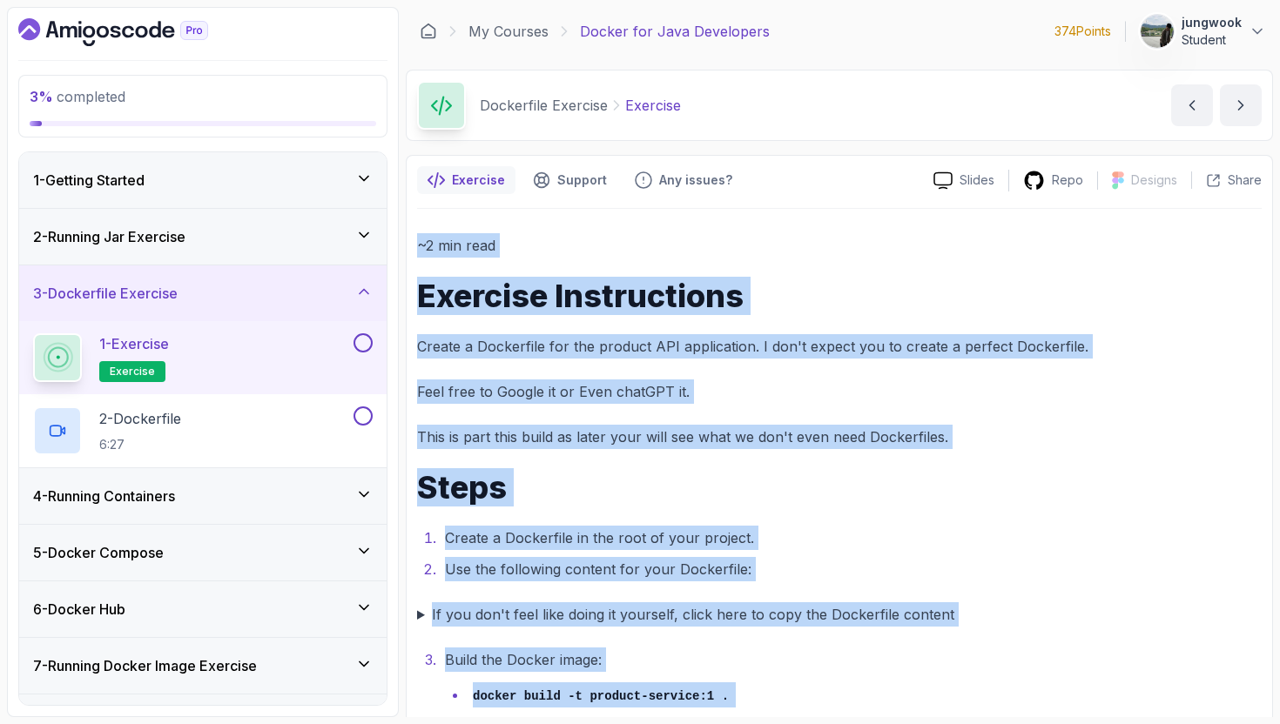
click at [454, 378] on div "~2 min read Exercise Instructions Create a Dockerfile for the product API appli…" at bounding box center [839, 522] width 845 height 579
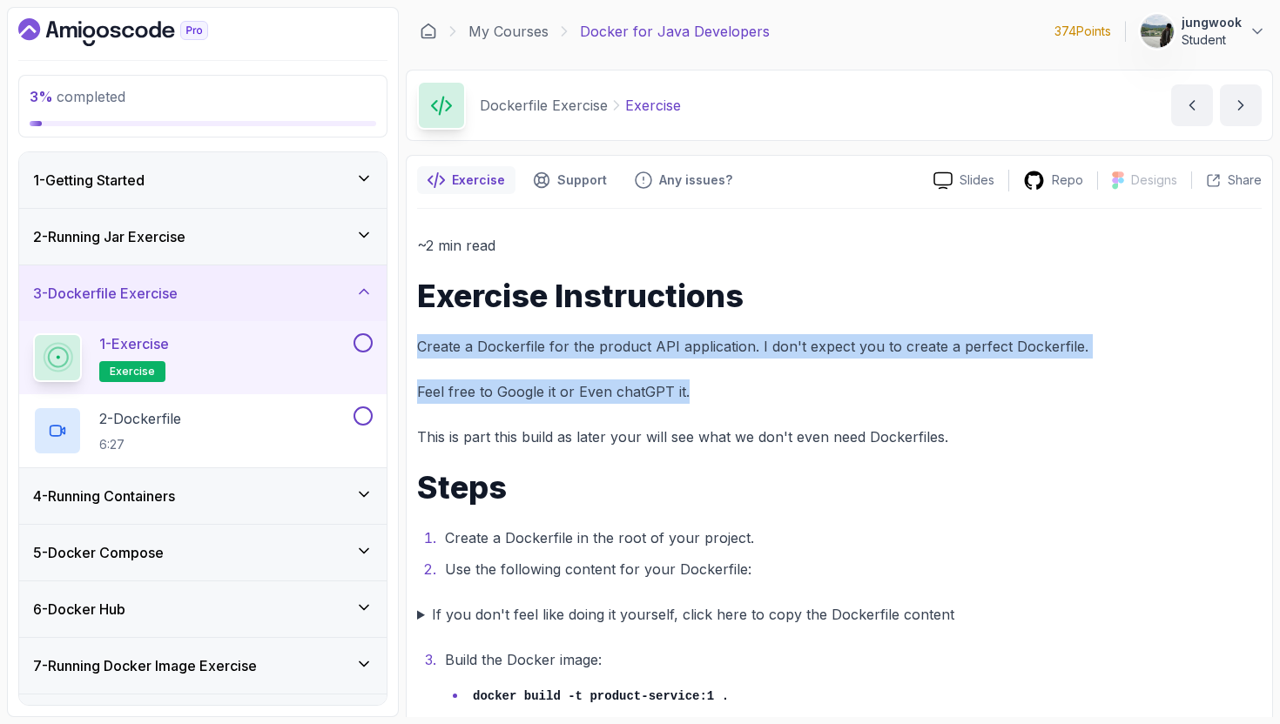
drag, startPoint x: 481, startPoint y: 328, endPoint x: 765, endPoint y: 388, distance: 290.2
click at [765, 388] on div "~2 min read Exercise Instructions Create a Dockerfile for the product API appli…" at bounding box center [839, 522] width 845 height 579
click at [765, 388] on p "Feel free to Google it or Even chatGPT it." at bounding box center [839, 392] width 845 height 24
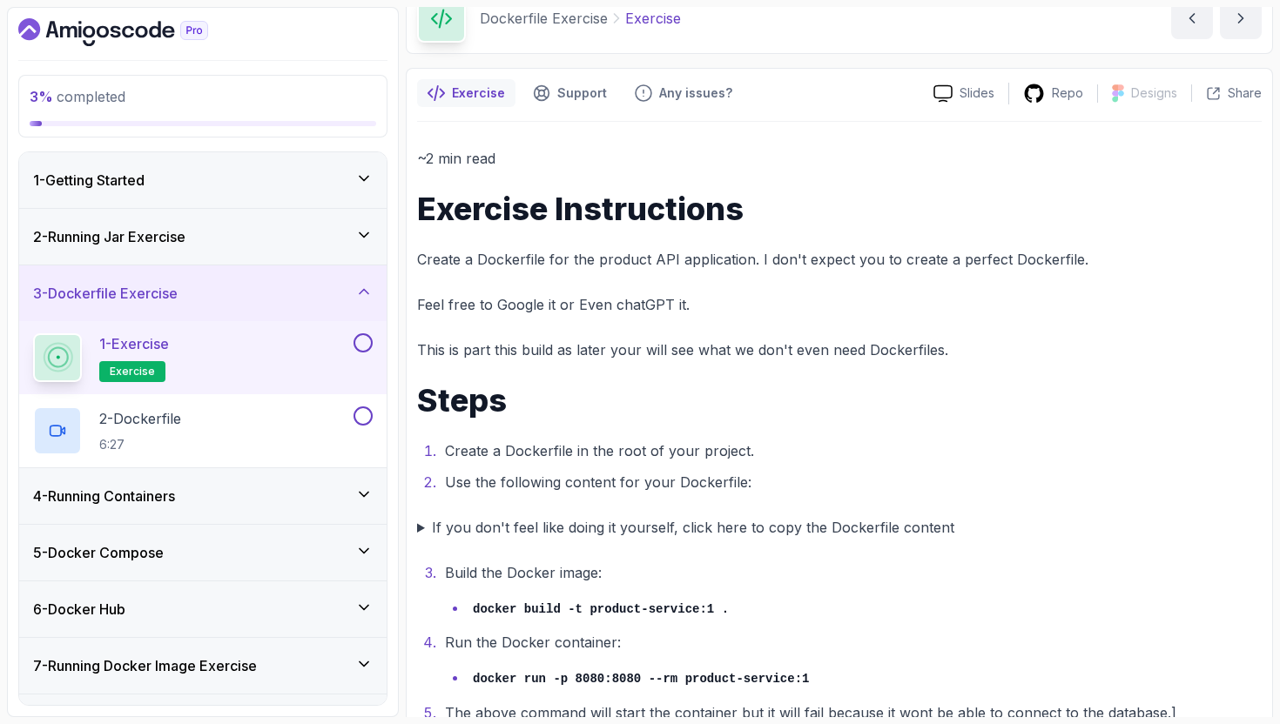
scroll to position [102, 0]
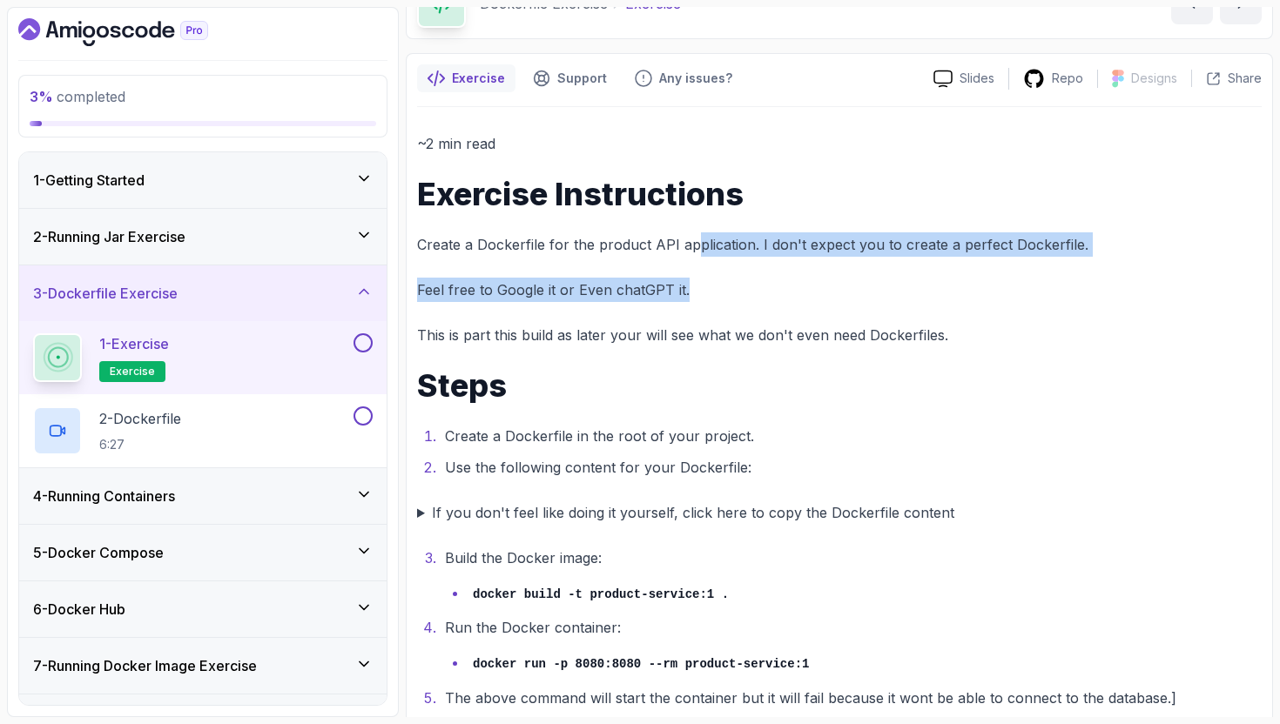
drag, startPoint x: 693, startPoint y: 243, endPoint x: 690, endPoint y: 292, distance: 48.9
click at [690, 292] on div "~2 min read Exercise Instructions Create a Dockerfile for the product API appli…" at bounding box center [839, 420] width 845 height 579
click at [690, 292] on p "Feel free to Google it or Even chatGPT it." at bounding box center [839, 290] width 845 height 24
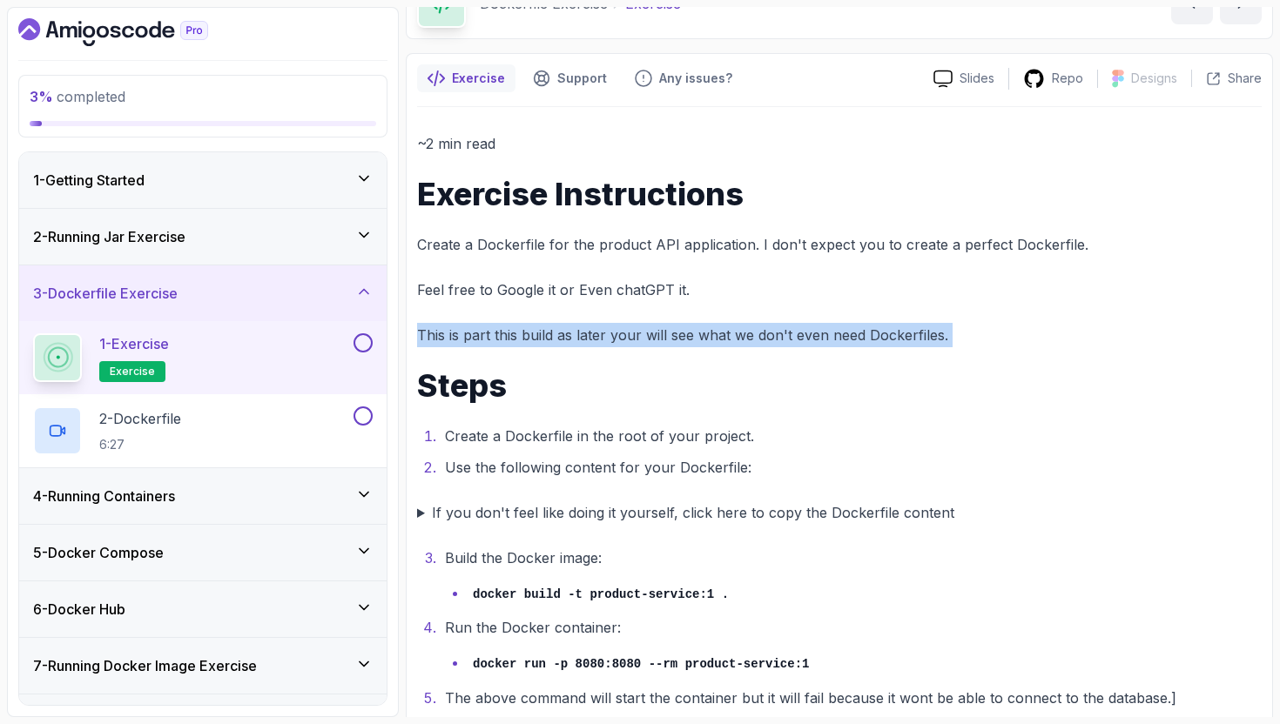
drag, startPoint x: 692, startPoint y: 291, endPoint x: 937, endPoint y: 348, distance: 251.4
click at [937, 348] on div "~2 min read Exercise Instructions Create a Dockerfile for the product API appli…" at bounding box center [839, 420] width 845 height 579
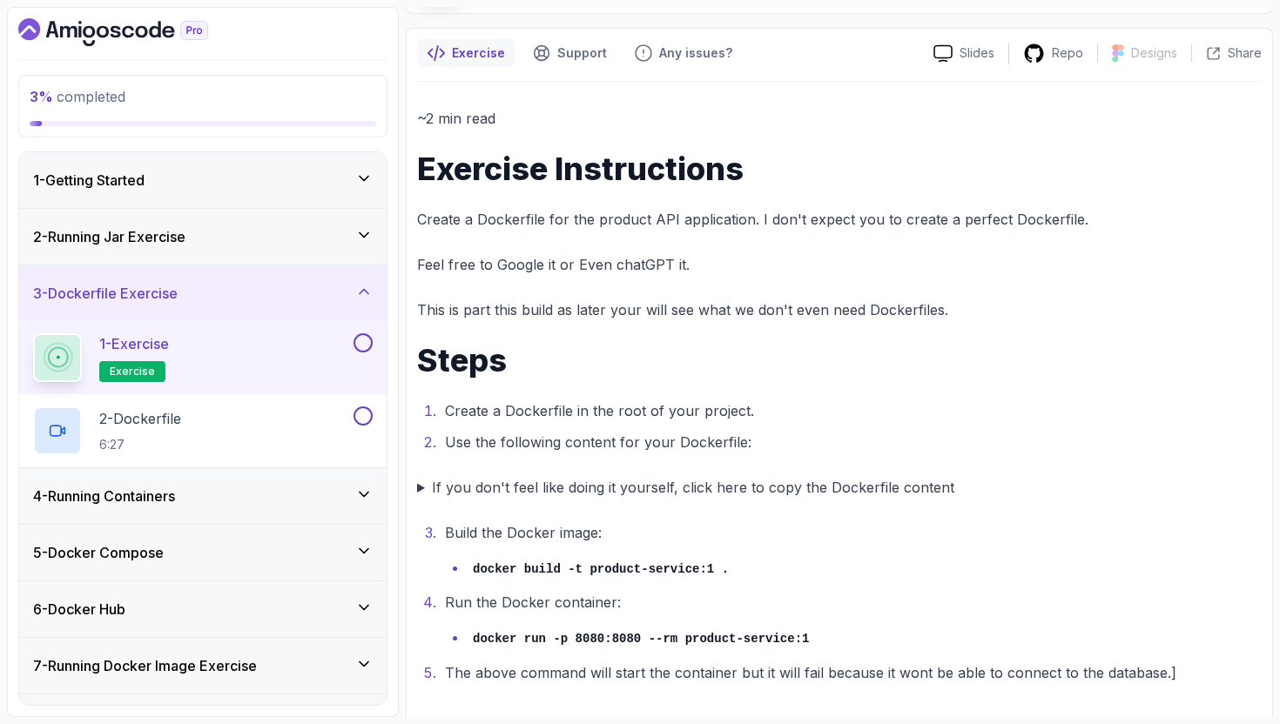
scroll to position [137, 0]
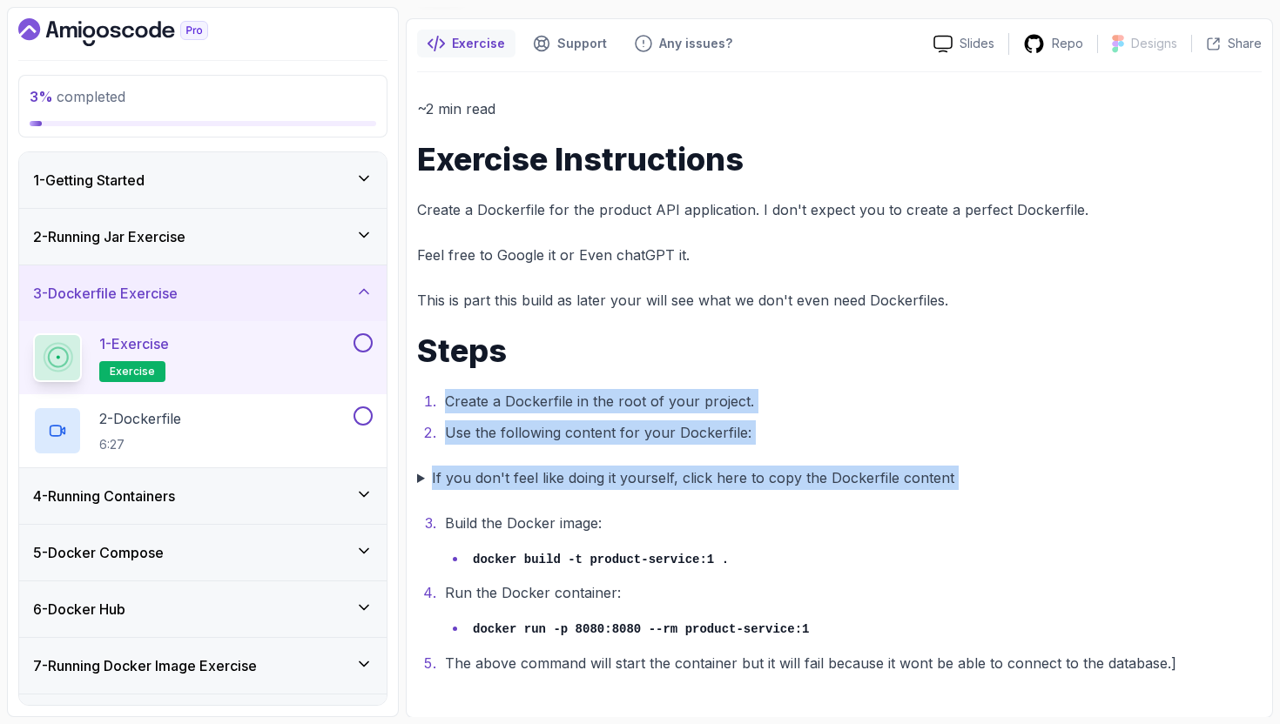
drag, startPoint x: 407, startPoint y: 398, endPoint x: 695, endPoint y: 496, distance: 304.6
click at [731, 496] on div "Exercise Support Any issues? Slides Repo Designs Design not available Share ~2 …" at bounding box center [839, 368] width 867 height 700
click at [477, 487] on summary "If you don't feel like doing it yourself, click here to copy the Dockerfile con…" at bounding box center [839, 478] width 845 height 24
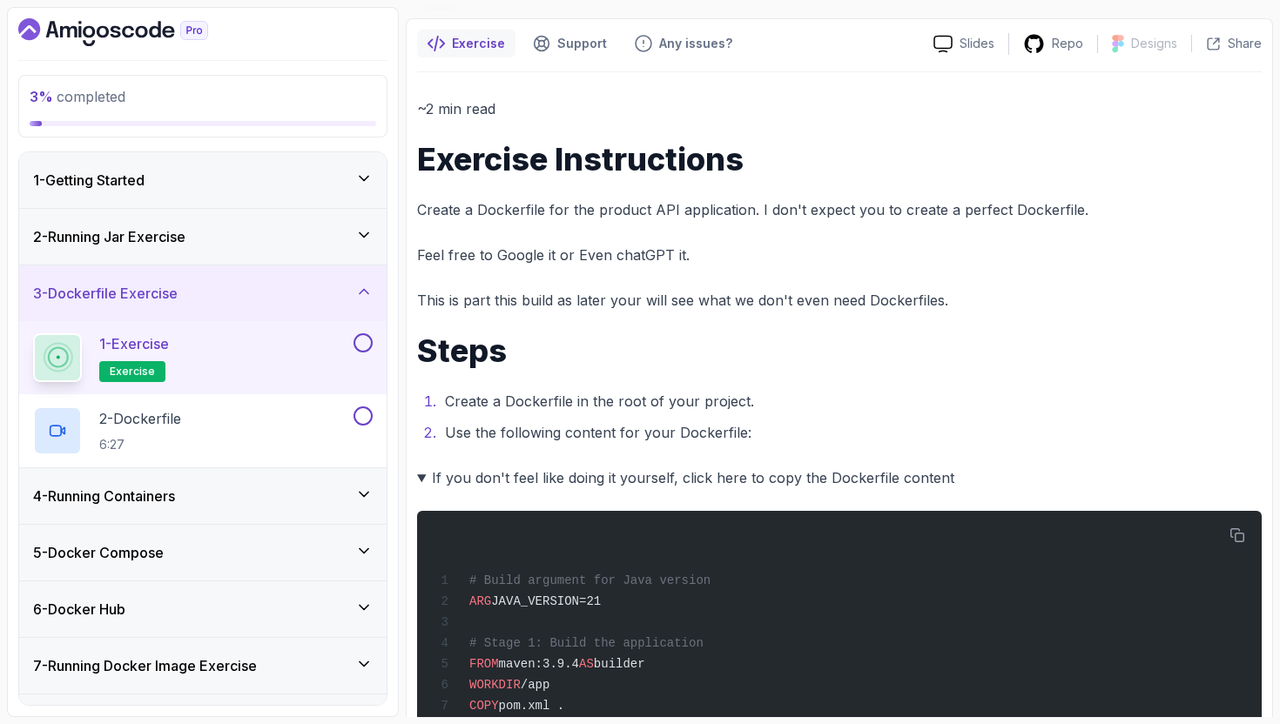
click at [477, 486] on summary "If you don't feel like doing it yourself, click here to copy the Dockerfile con…" at bounding box center [839, 478] width 845 height 24
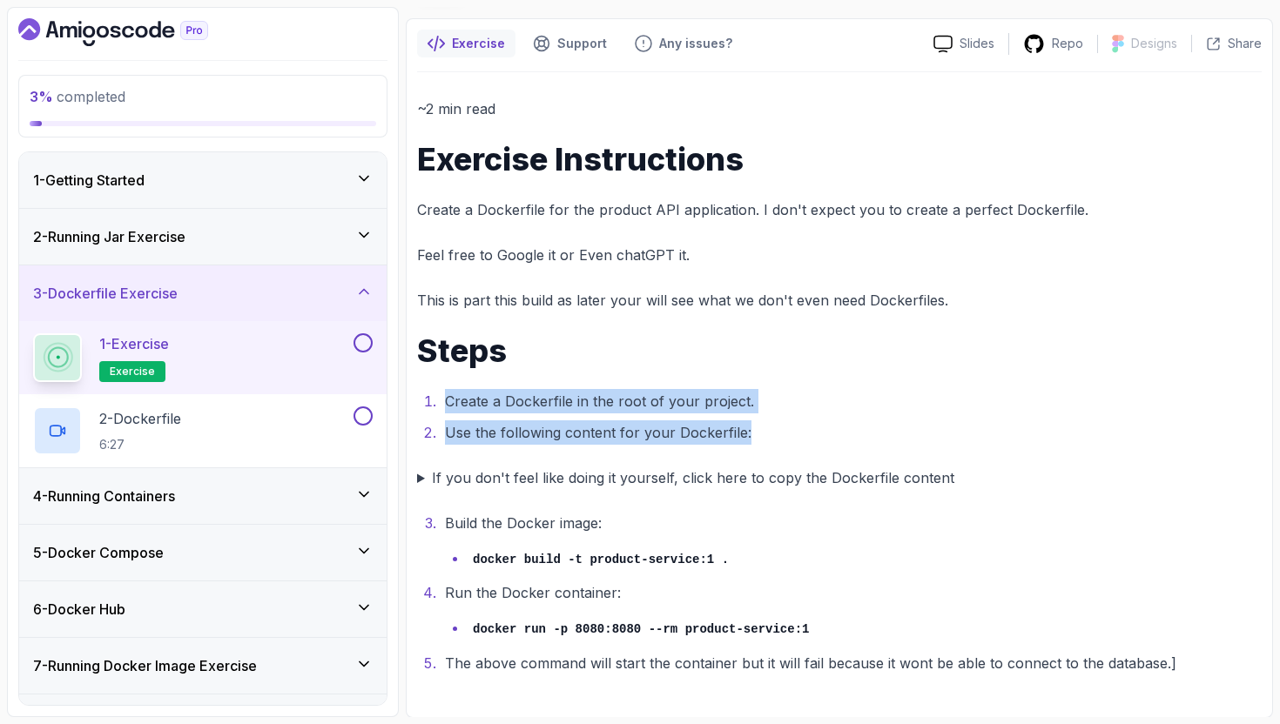
drag, startPoint x: 783, startPoint y: 440, endPoint x: 578, endPoint y: 366, distance: 217.6
click at [578, 366] on div "~2 min read Exercise Instructions Create a Dockerfile for the product API appli…" at bounding box center [839, 386] width 845 height 579
click at [602, 402] on li "Create a Dockerfile in the root of your project." at bounding box center [851, 401] width 822 height 24
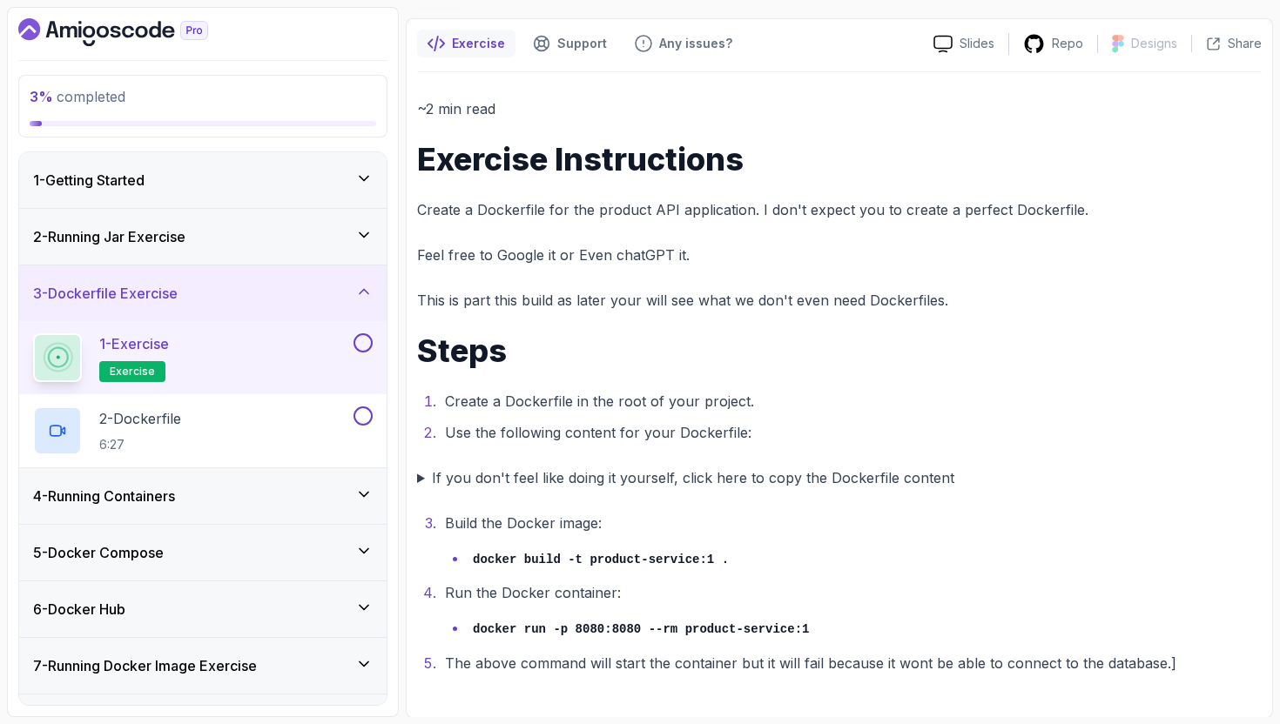
click at [536, 476] on summary "If you don't feel like doing it yourself, click here to copy the Dockerfile con…" at bounding box center [839, 478] width 845 height 24
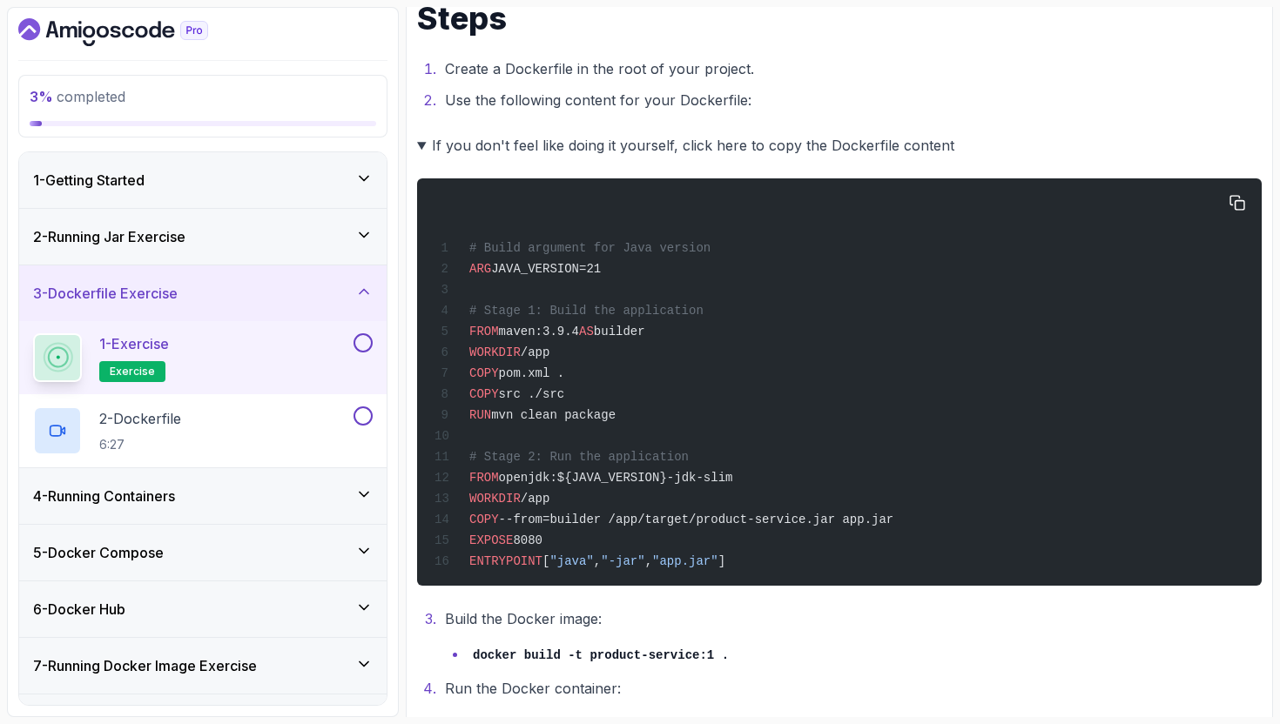
scroll to position [552, 0]
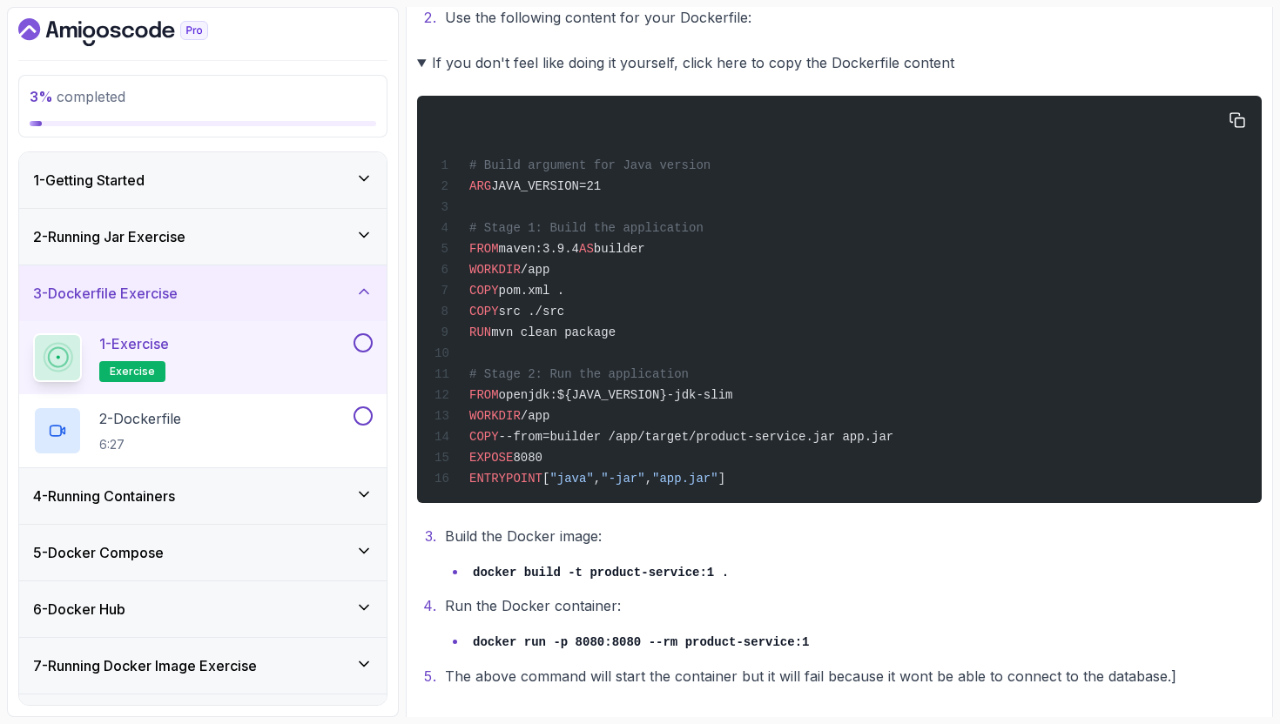
click at [723, 435] on div "# Build argument for Java version ARG JAVA_VERSION=21 # Stage 1: Build the appl…" at bounding box center [839, 299] width 817 height 387
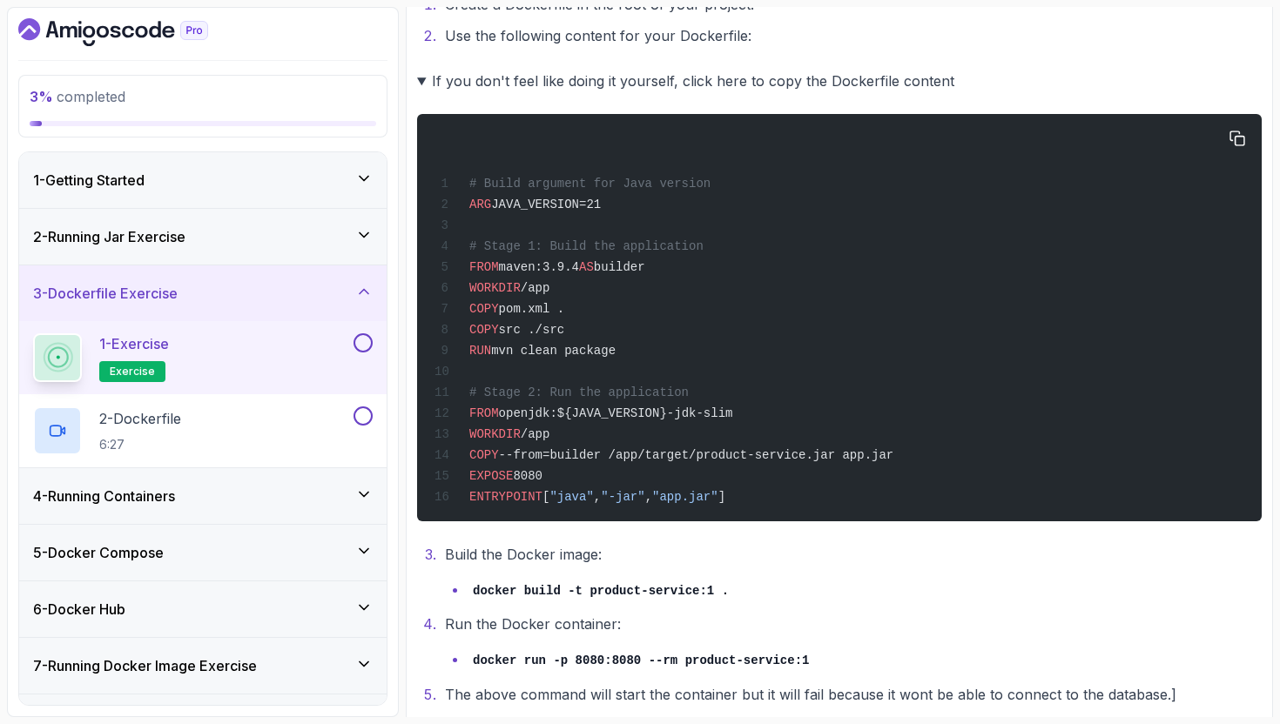
scroll to position [437, 0]
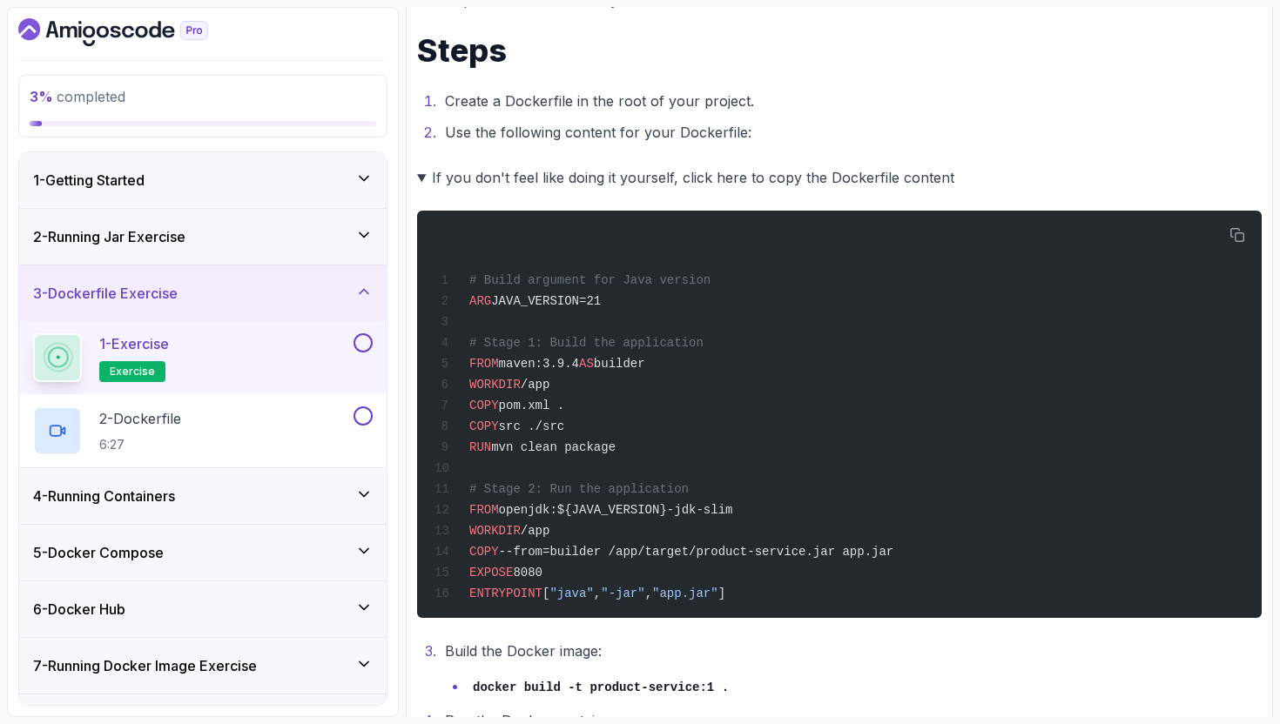
click at [768, 185] on summary "If you don't feel like doing it yourself, click here to copy the Dockerfile con…" at bounding box center [839, 177] width 845 height 24
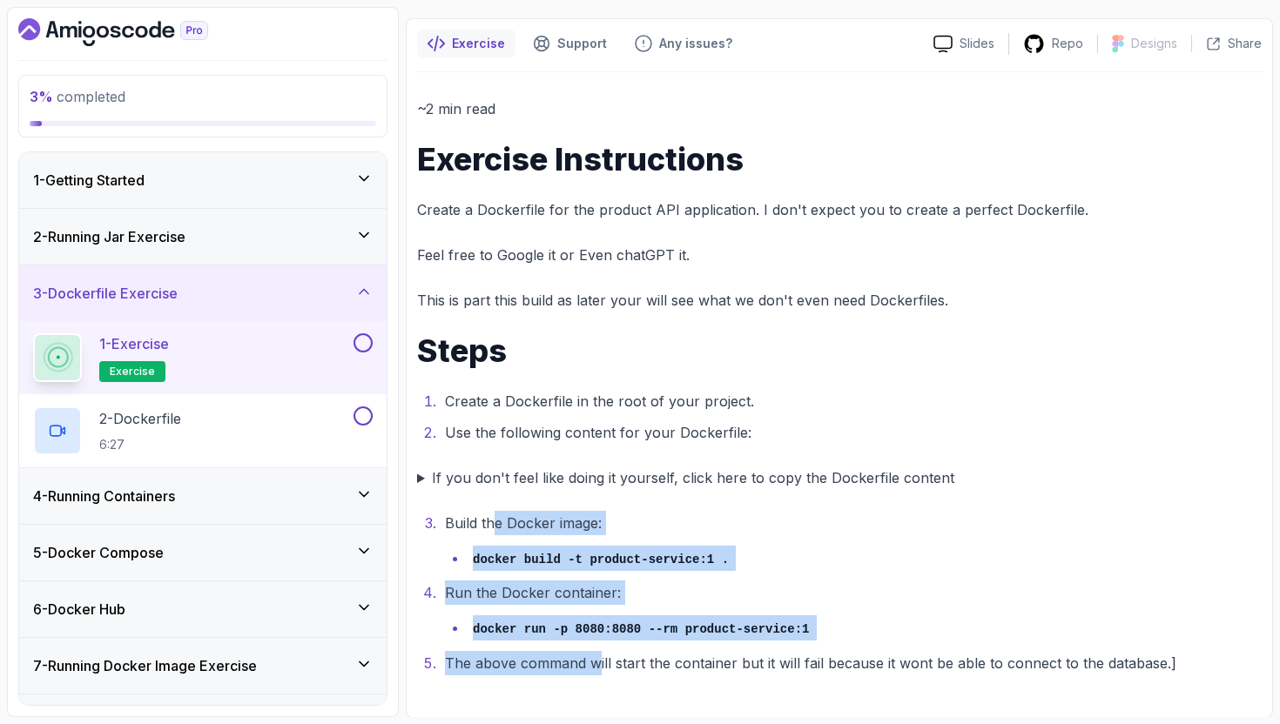
drag, startPoint x: 495, startPoint y: 515, endPoint x: 595, endPoint y: 673, distance: 187.0
click at [595, 673] on ol "Build the Docker image: docker build -t product-service:1 . Run the Docker cont…" at bounding box center [839, 593] width 845 height 165
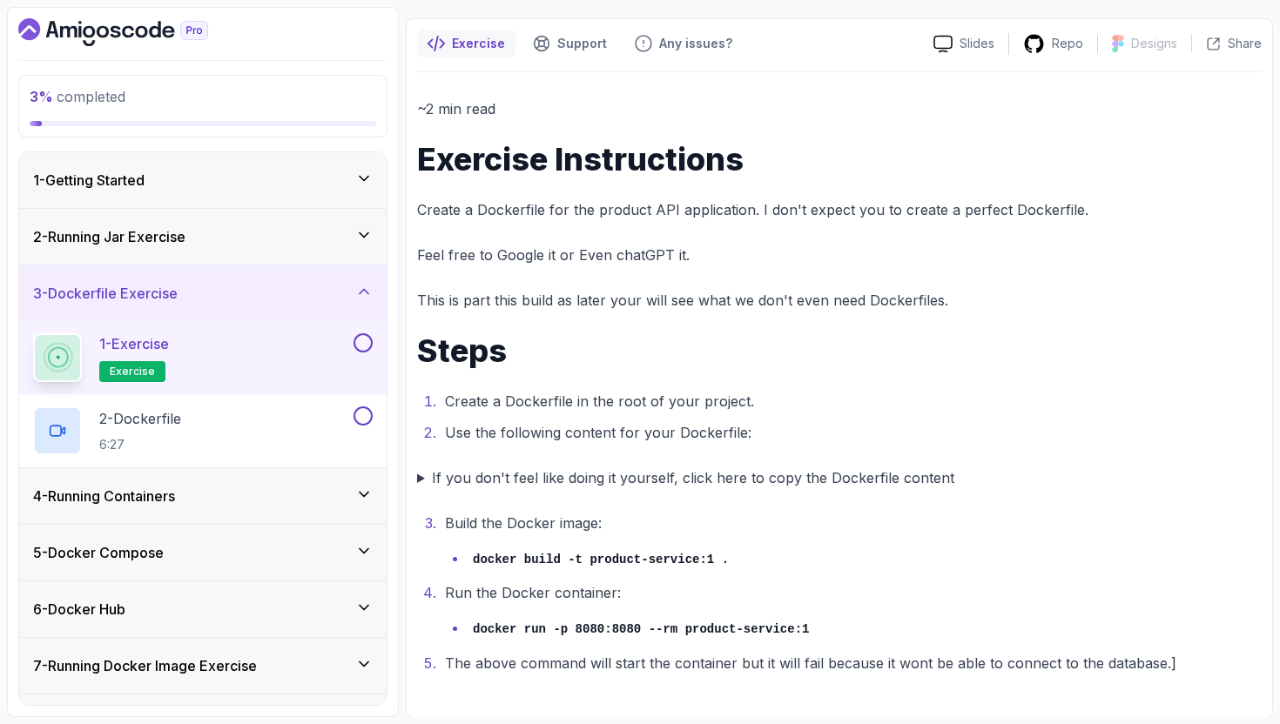
click at [595, 672] on li "The above command will start the container but it will fail because it wont be …" at bounding box center [851, 663] width 822 height 24
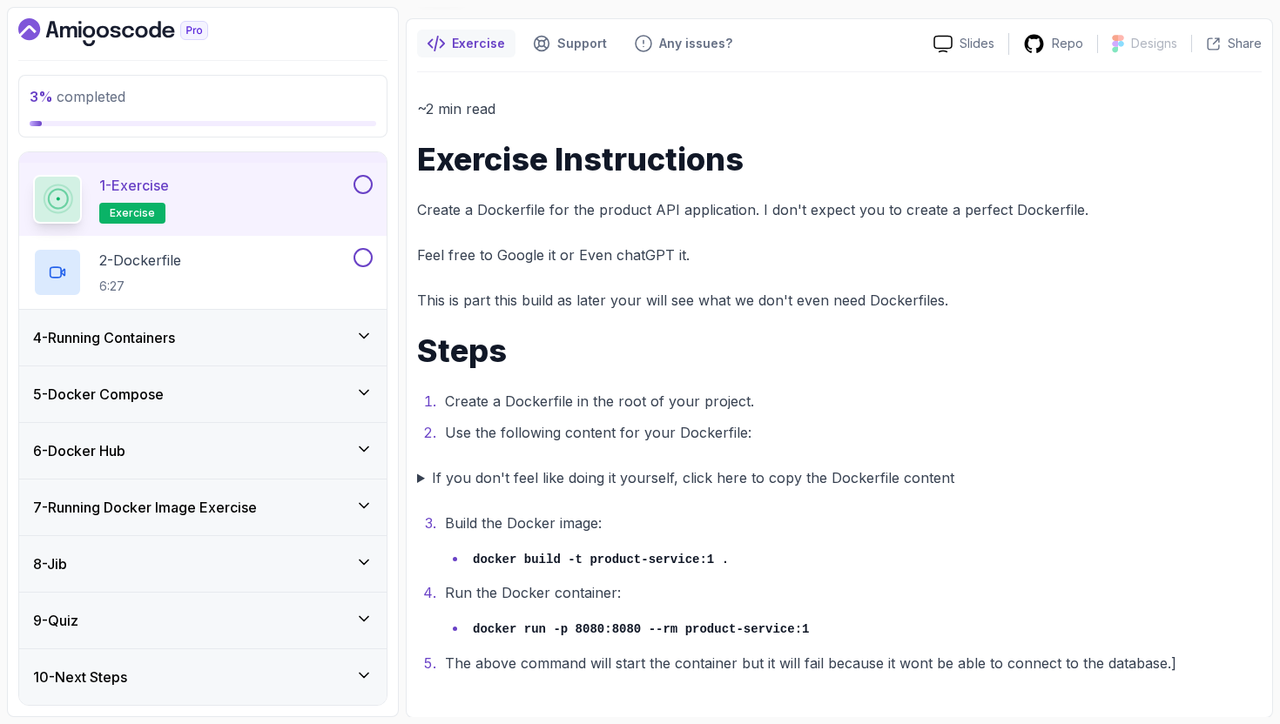
scroll to position [10, 0]
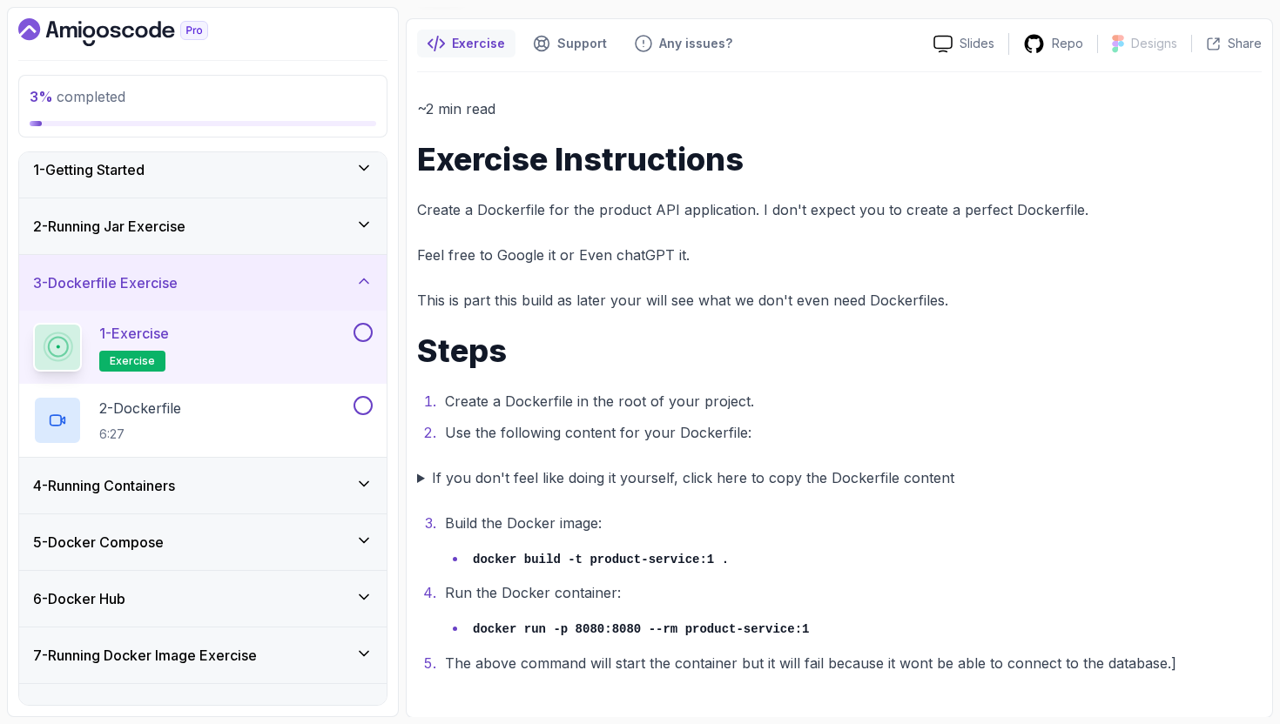
click at [693, 382] on div "~2 min read Exercise Instructions Create a Dockerfile for the product API appli…" at bounding box center [839, 386] width 845 height 579
click at [680, 409] on li "Create a Dockerfile in the root of your project." at bounding box center [851, 401] width 822 height 24
click at [684, 441] on li "Use the following content for your Dockerfile:" at bounding box center [851, 433] width 822 height 24
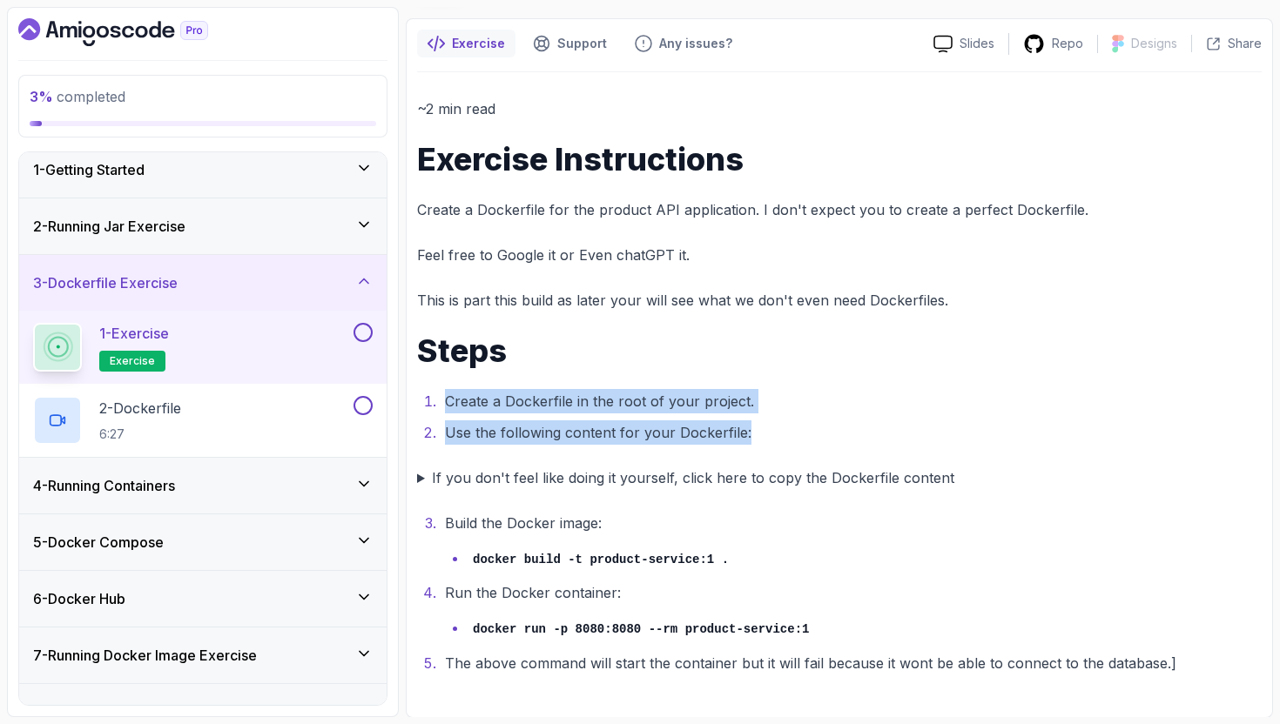
drag, startPoint x: 778, startPoint y: 421, endPoint x: 694, endPoint y: 401, distance: 86.6
click at [711, 364] on div "~2 min read Exercise Instructions Create a Dockerfile for the product API appli…" at bounding box center [839, 386] width 845 height 579
click at [683, 428] on li "Use the following content for your Dockerfile:" at bounding box center [851, 433] width 822 height 24
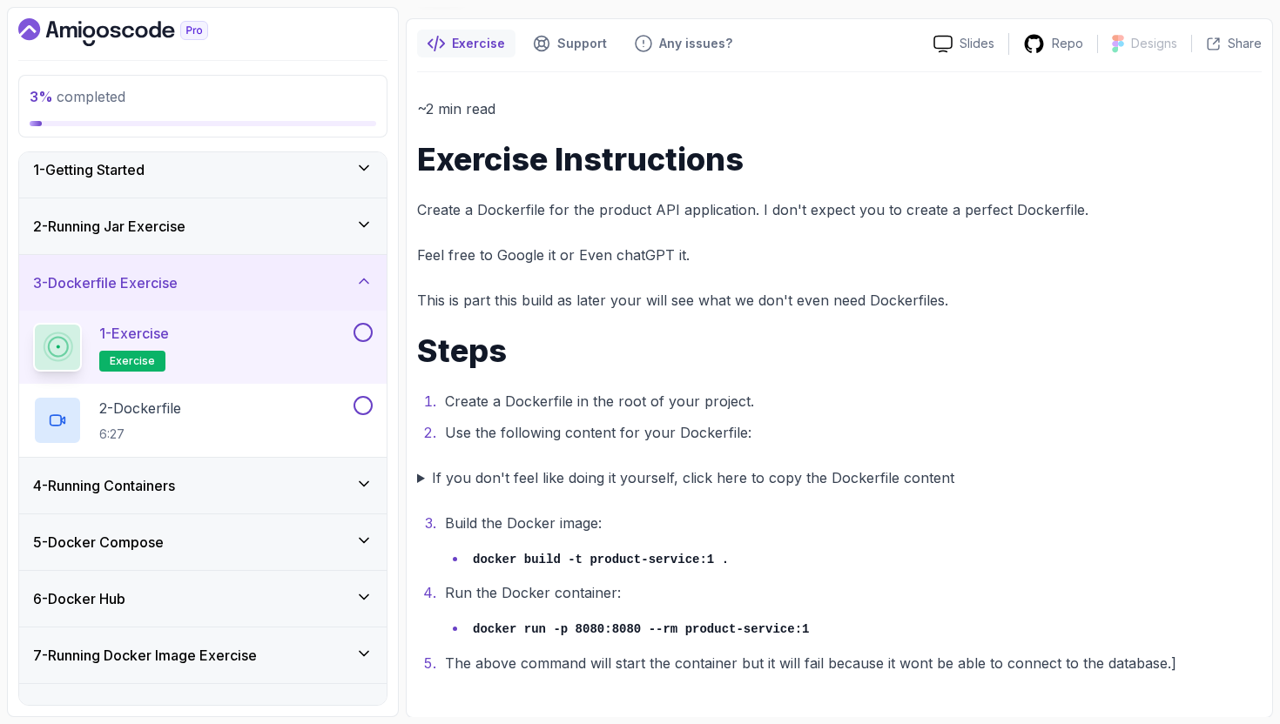
click at [664, 491] on div "~2 min read Exercise Instructions Create a Dockerfile for the product API appli…" at bounding box center [839, 386] width 845 height 579
click at [665, 484] on summary "If you don't feel like doing it yourself, click here to copy the Dockerfile con…" at bounding box center [839, 478] width 845 height 24
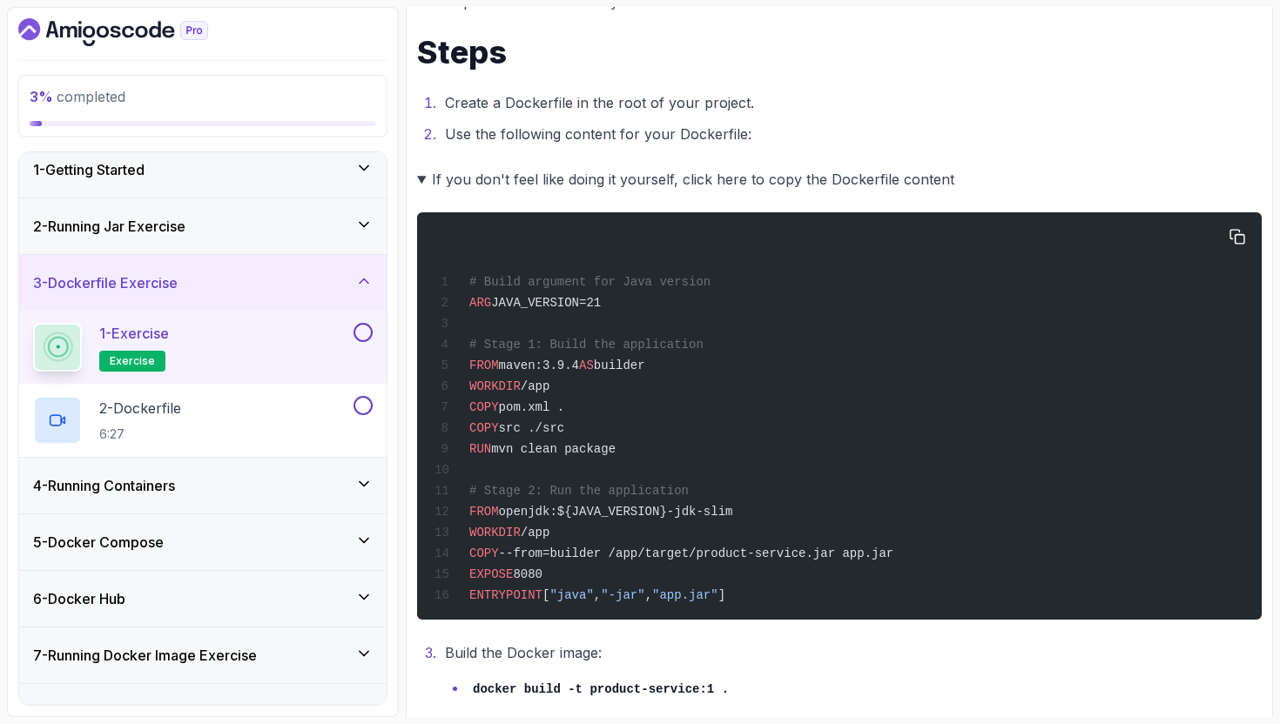
scroll to position [466, 0]
